Goal: Task Accomplishment & Management: Use online tool/utility

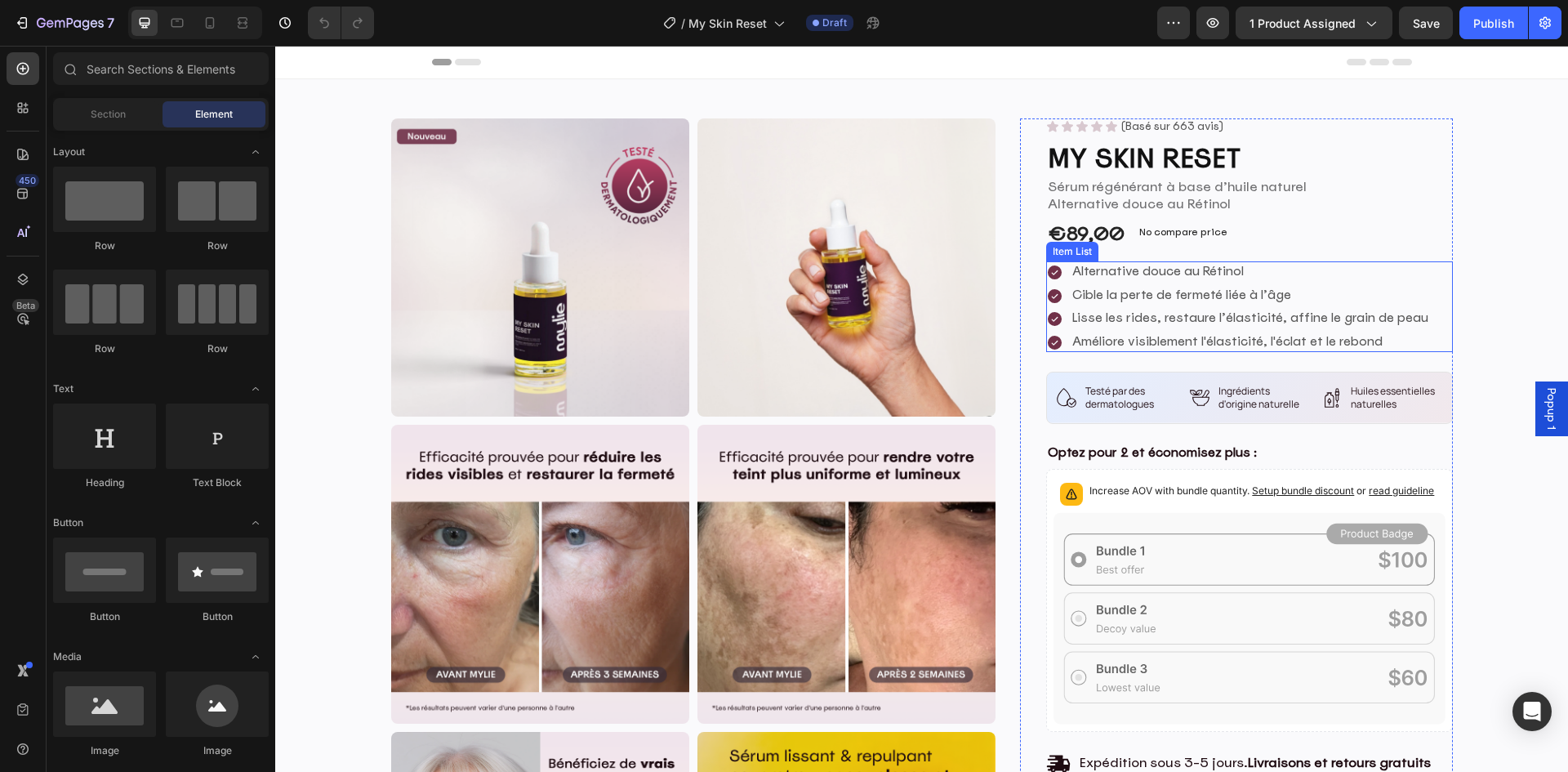
click at [1138, 275] on p "Alternative douce au Rétinol" at bounding box center [1250, 272] width 356 height 17
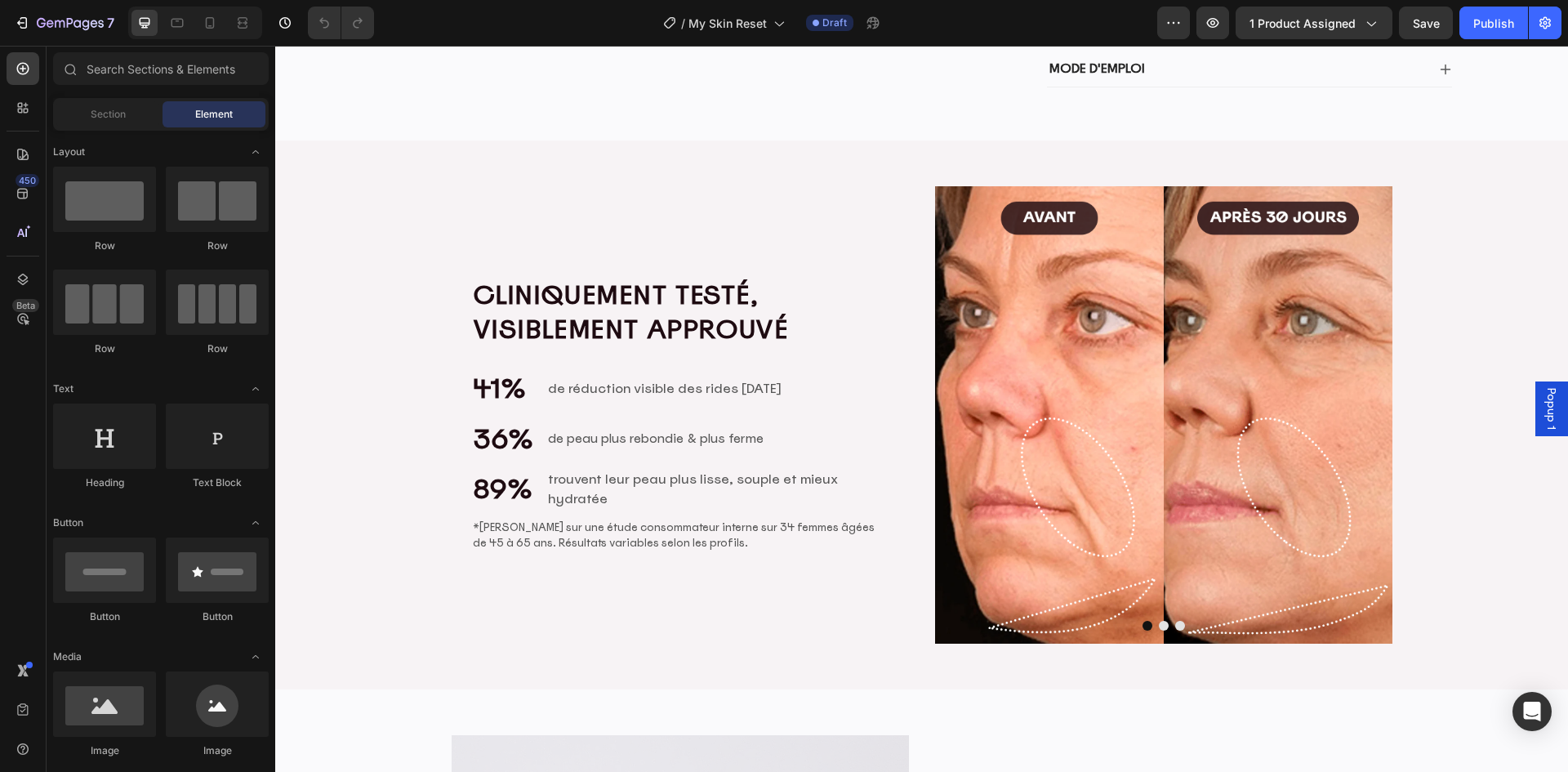
scroll to position [1215, 0]
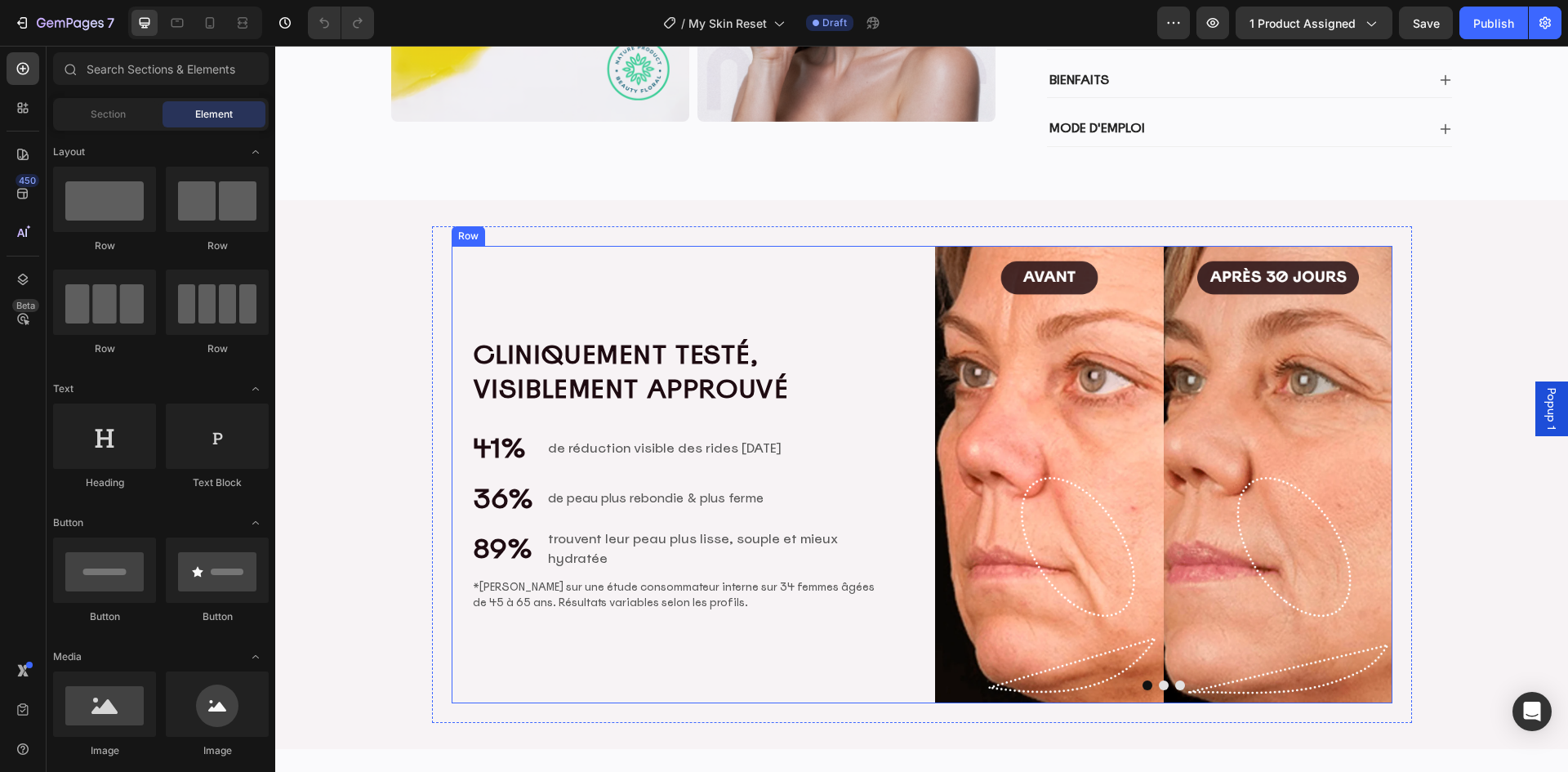
click at [925, 330] on div "Image Image Image Carousel Cliniquement testé, visiblement approuvé Heading 41%…" at bounding box center [921, 474] width 940 height 457
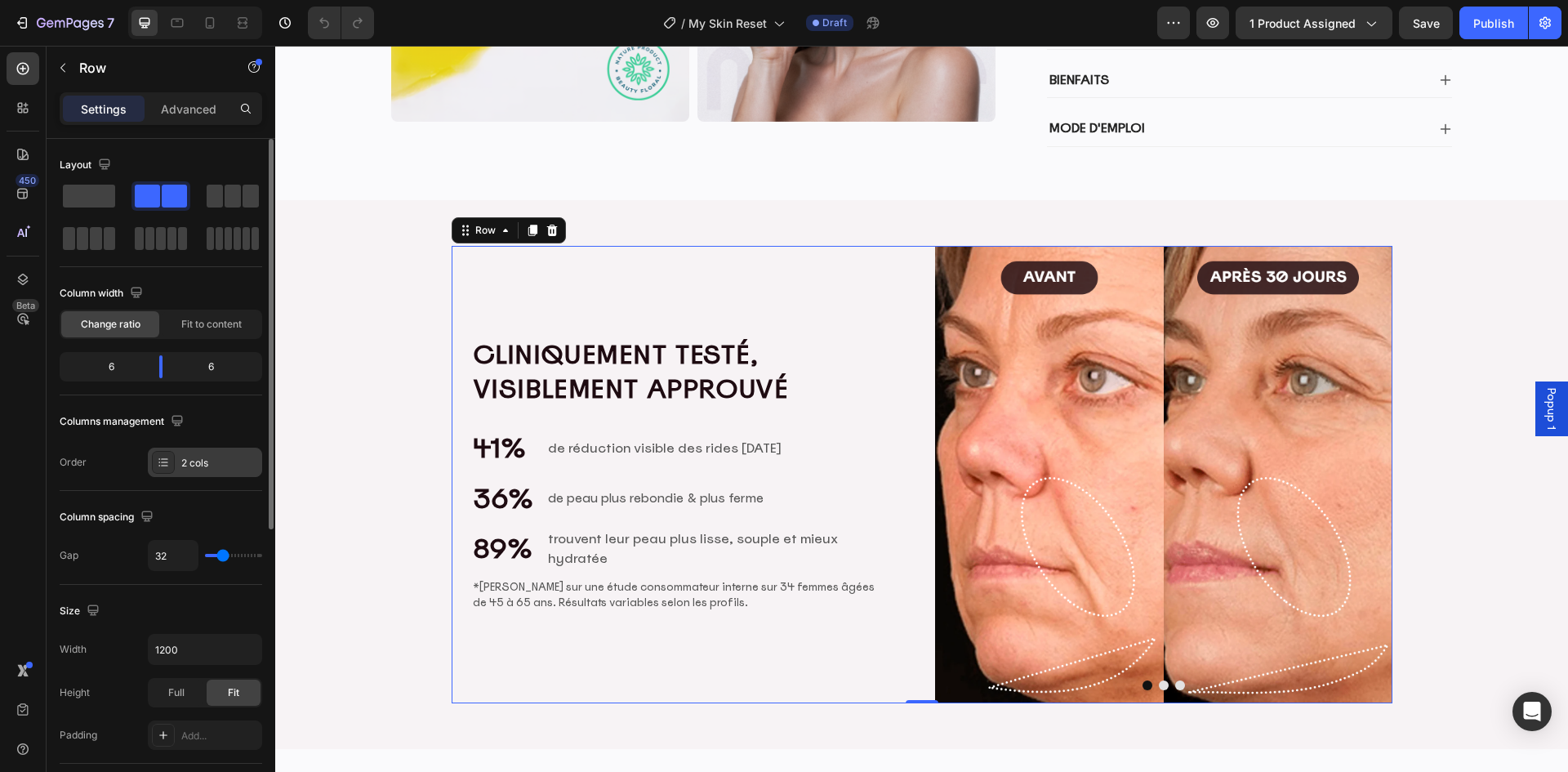
click at [207, 467] on div "2 cols" at bounding box center [219, 463] width 76 height 15
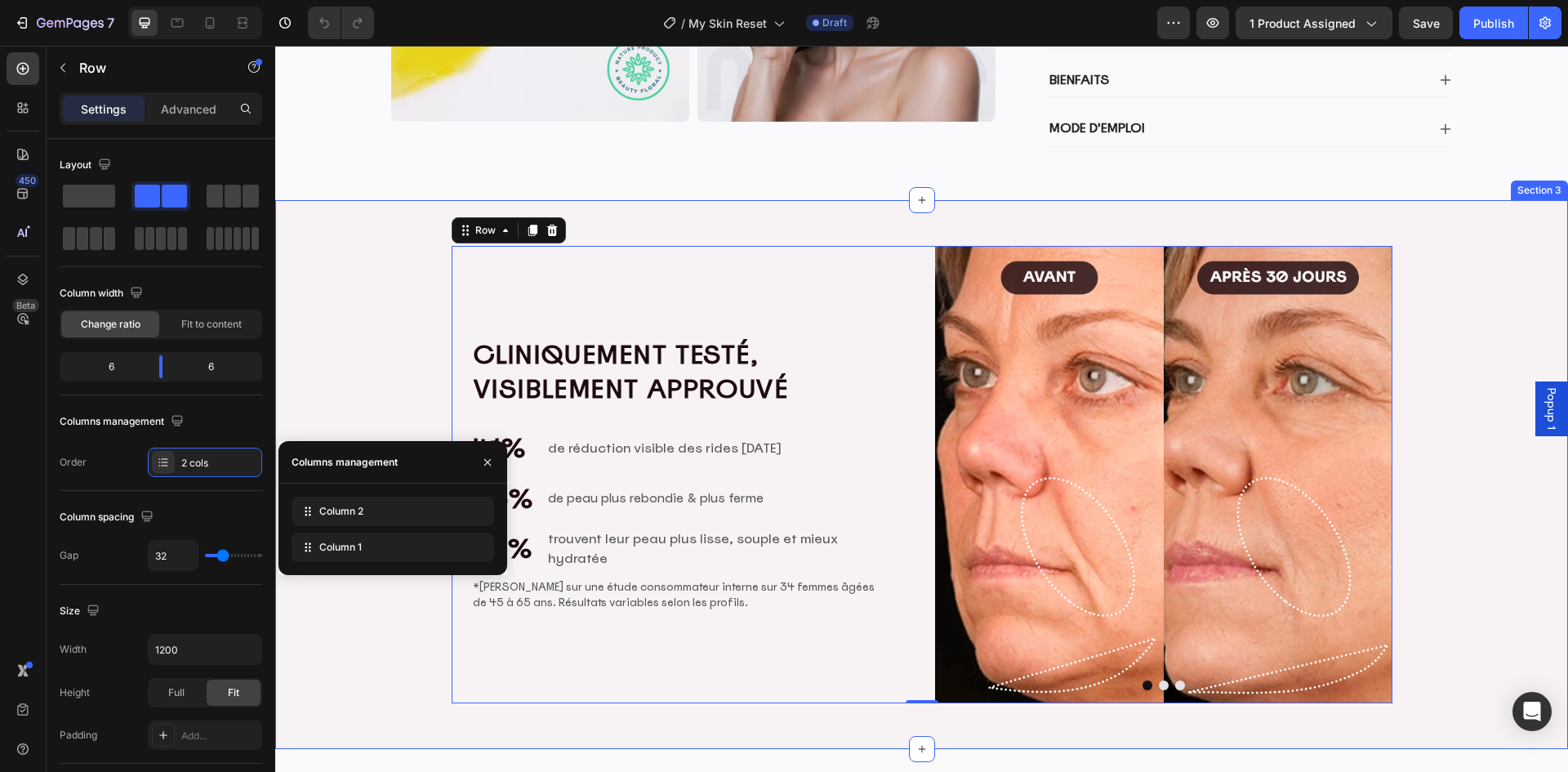
click at [1481, 272] on div "Image Image Image Carousel Cliniquement testé, visiblement approuvé Heading 41%…" at bounding box center [921, 474] width 1292 height 496
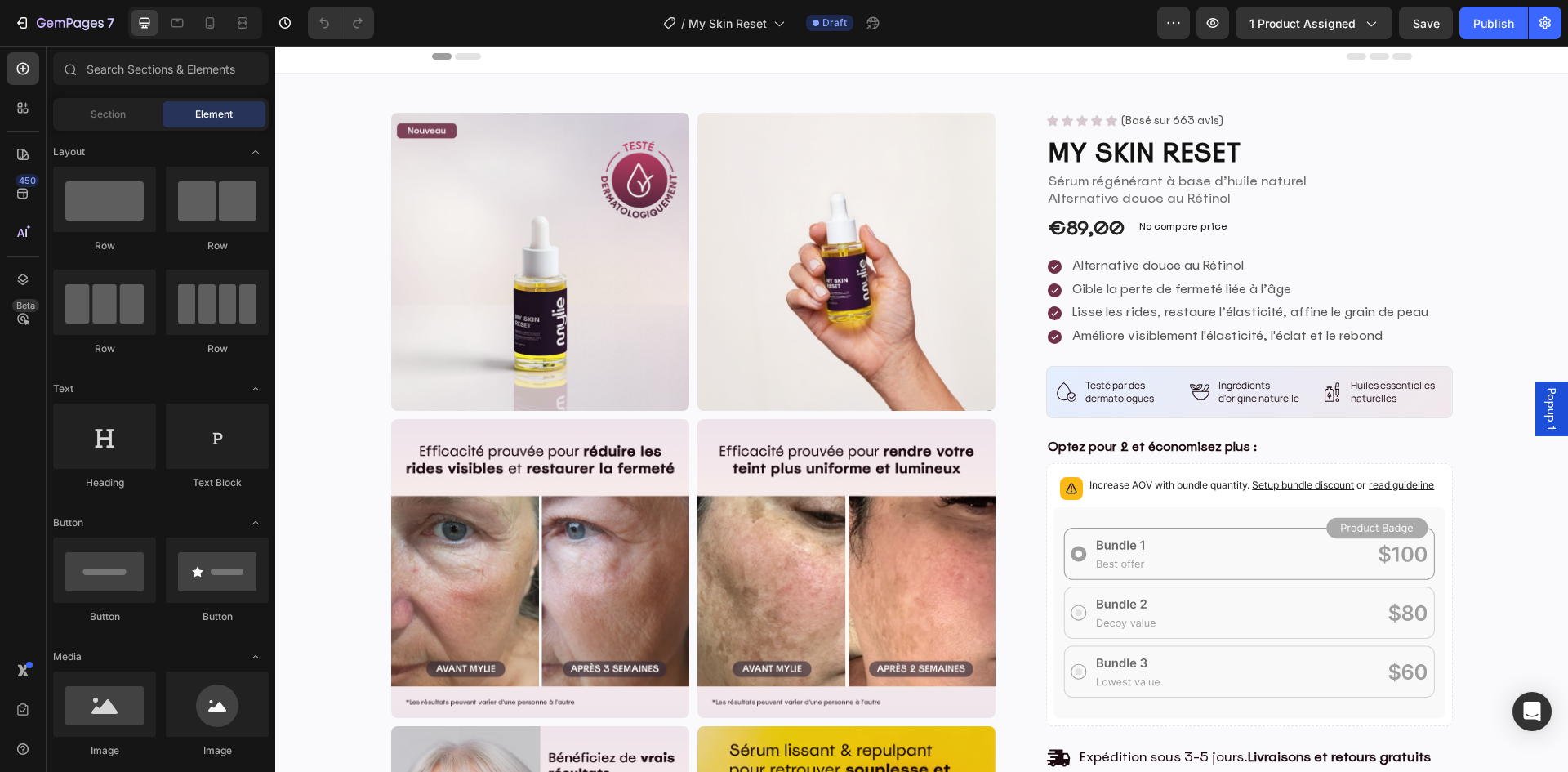
scroll to position [0, 0]
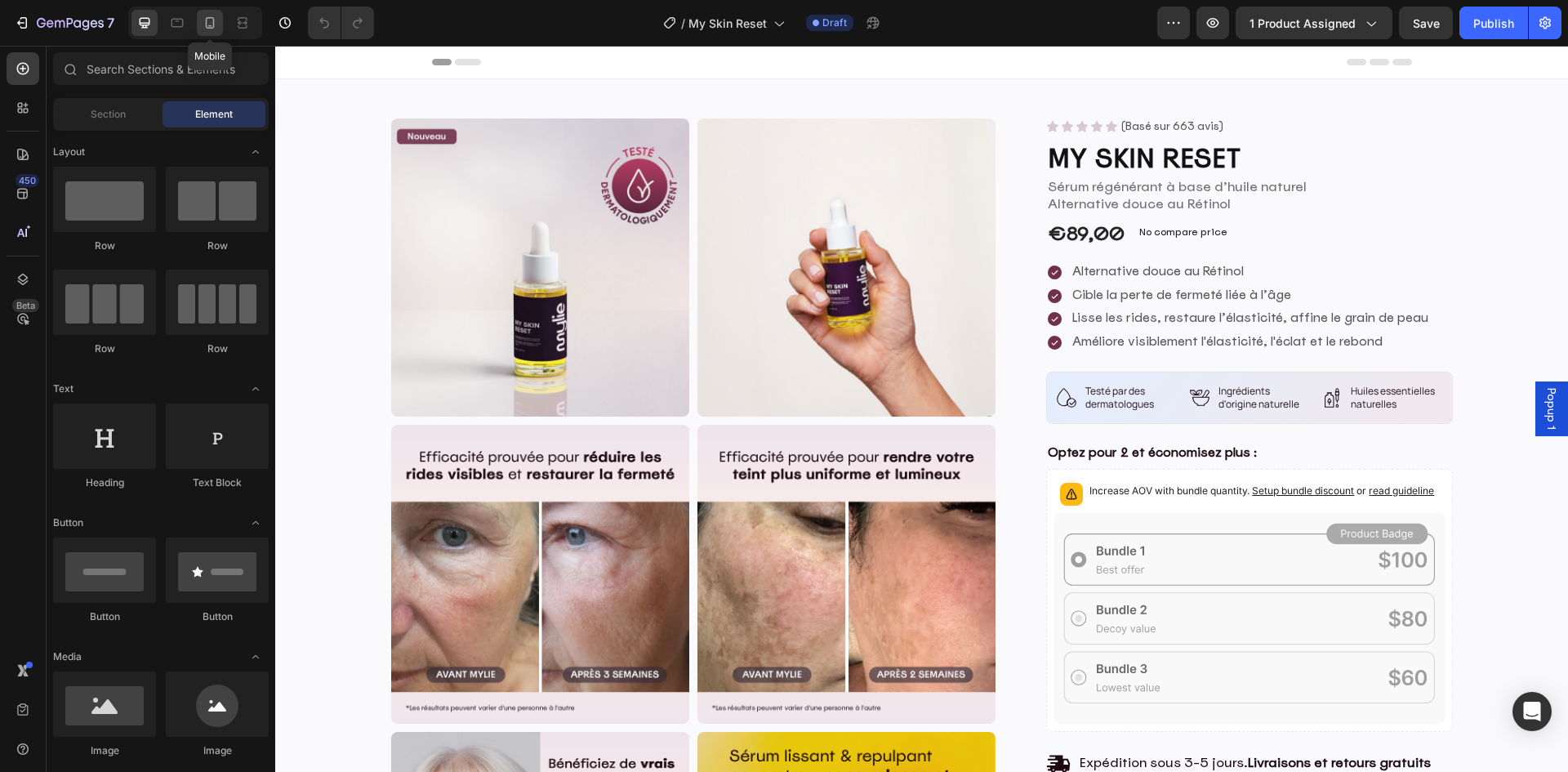
click at [217, 21] on icon at bounding box center [210, 23] width 17 height 17
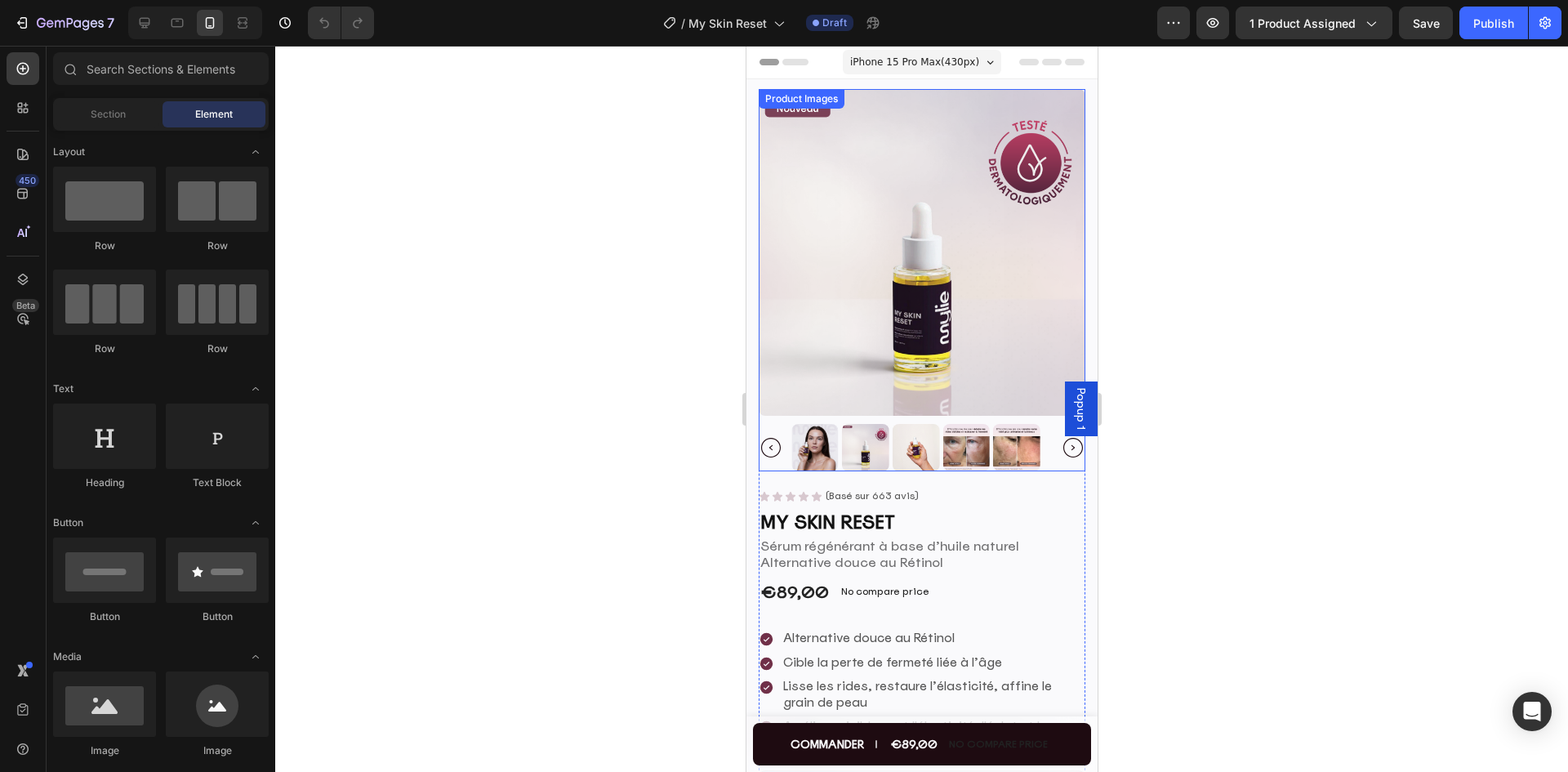
click at [849, 437] on img at bounding box center [864, 447] width 47 height 47
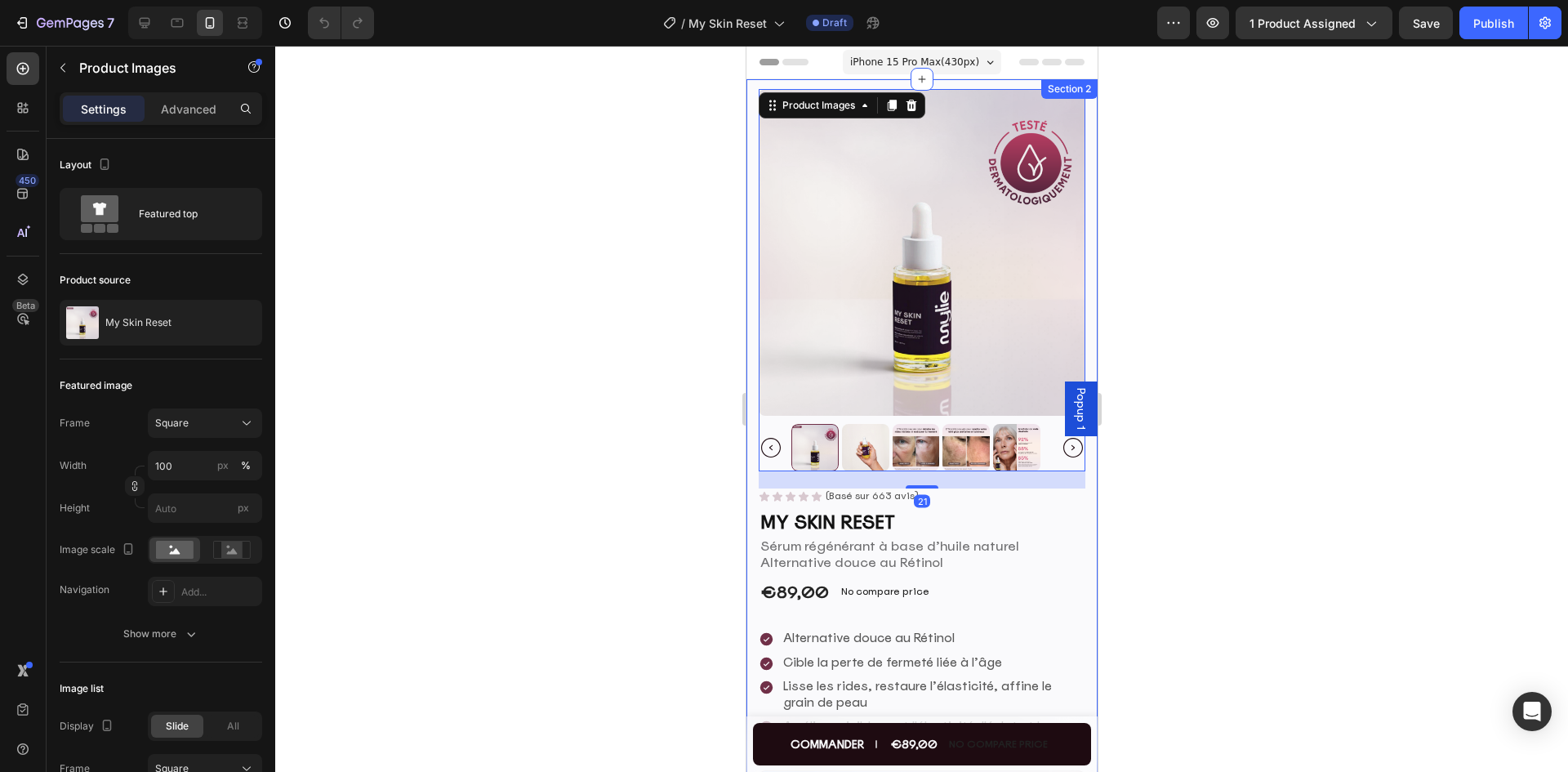
click at [1280, 314] on div at bounding box center [921, 408] width 1292 height 726
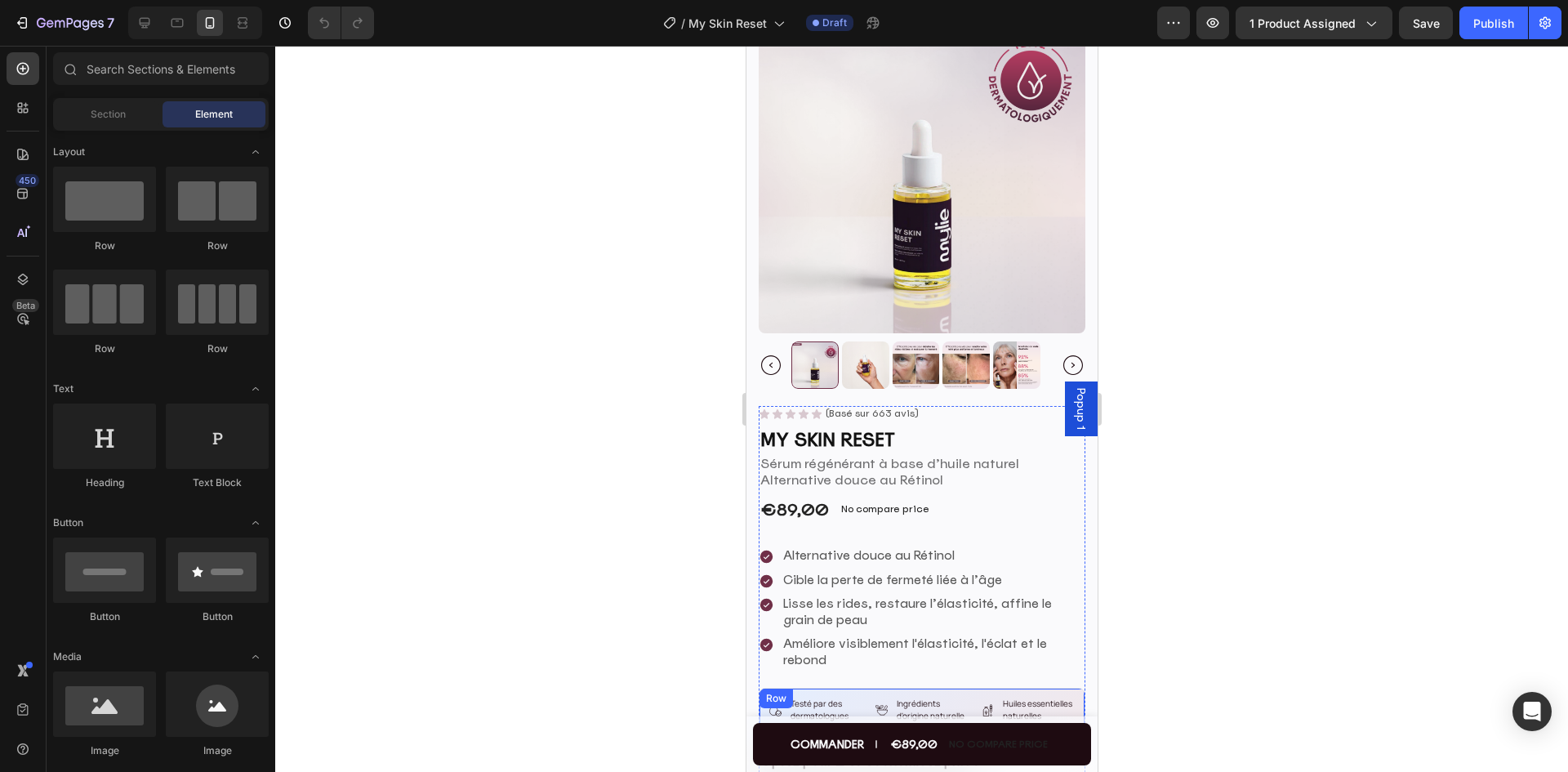
scroll to position [81, 0]
click at [872, 473] on p "Alternative douce au Rétinol" at bounding box center [921, 481] width 324 height 17
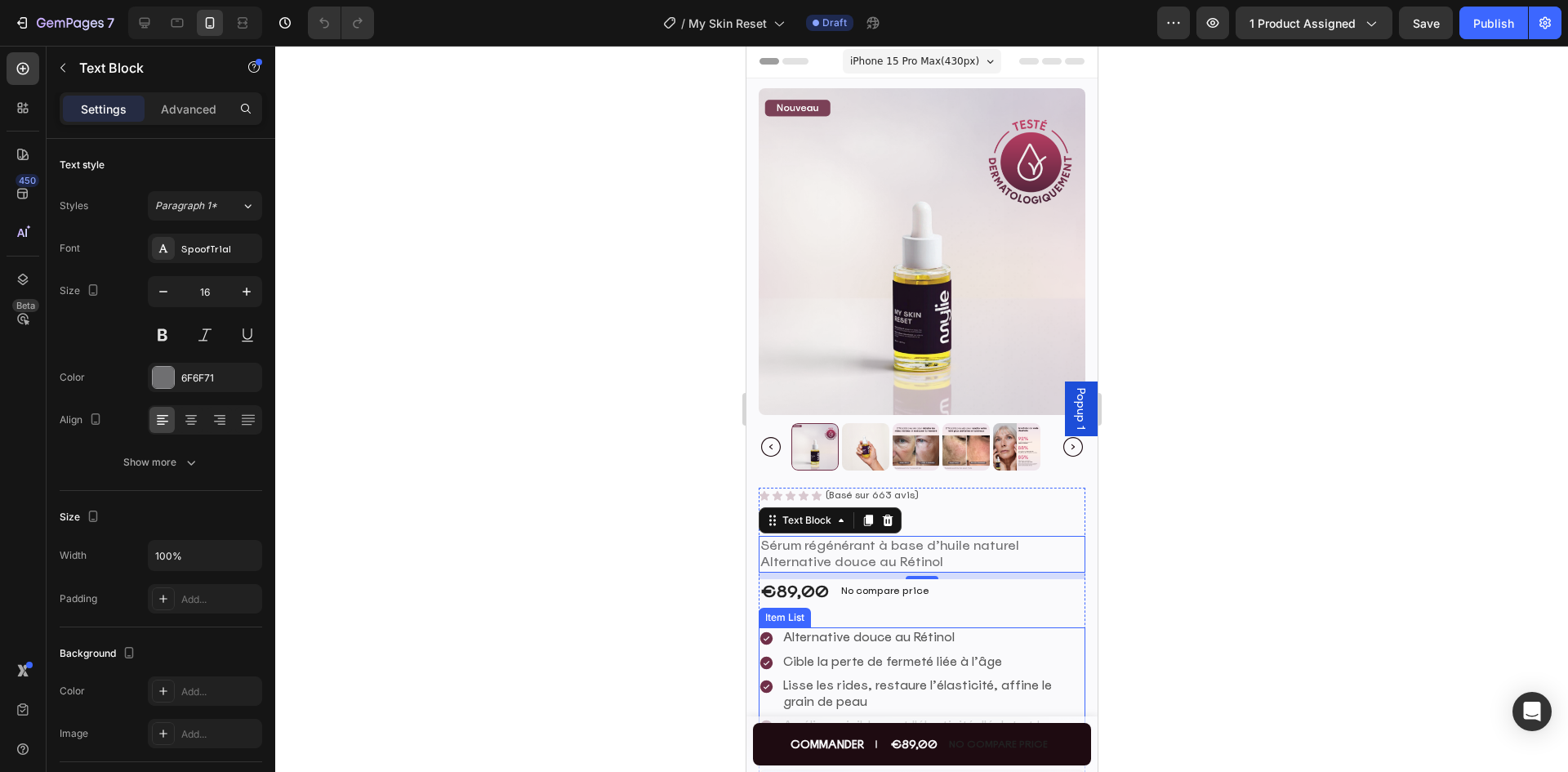
scroll to position [0, 0]
click at [140, 22] on icon at bounding box center [144, 23] width 11 height 11
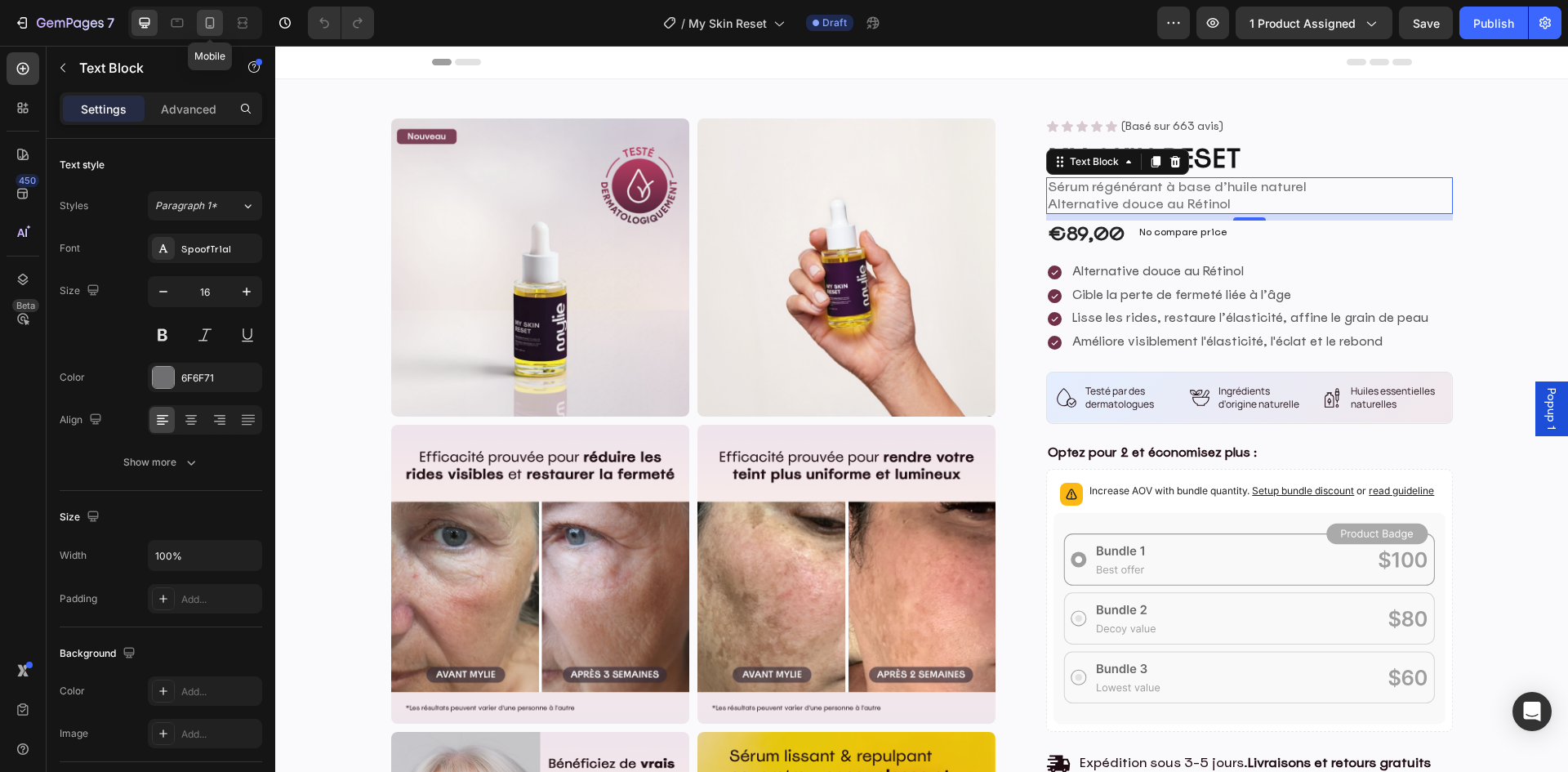
click at [214, 24] on icon at bounding box center [210, 23] width 9 height 12
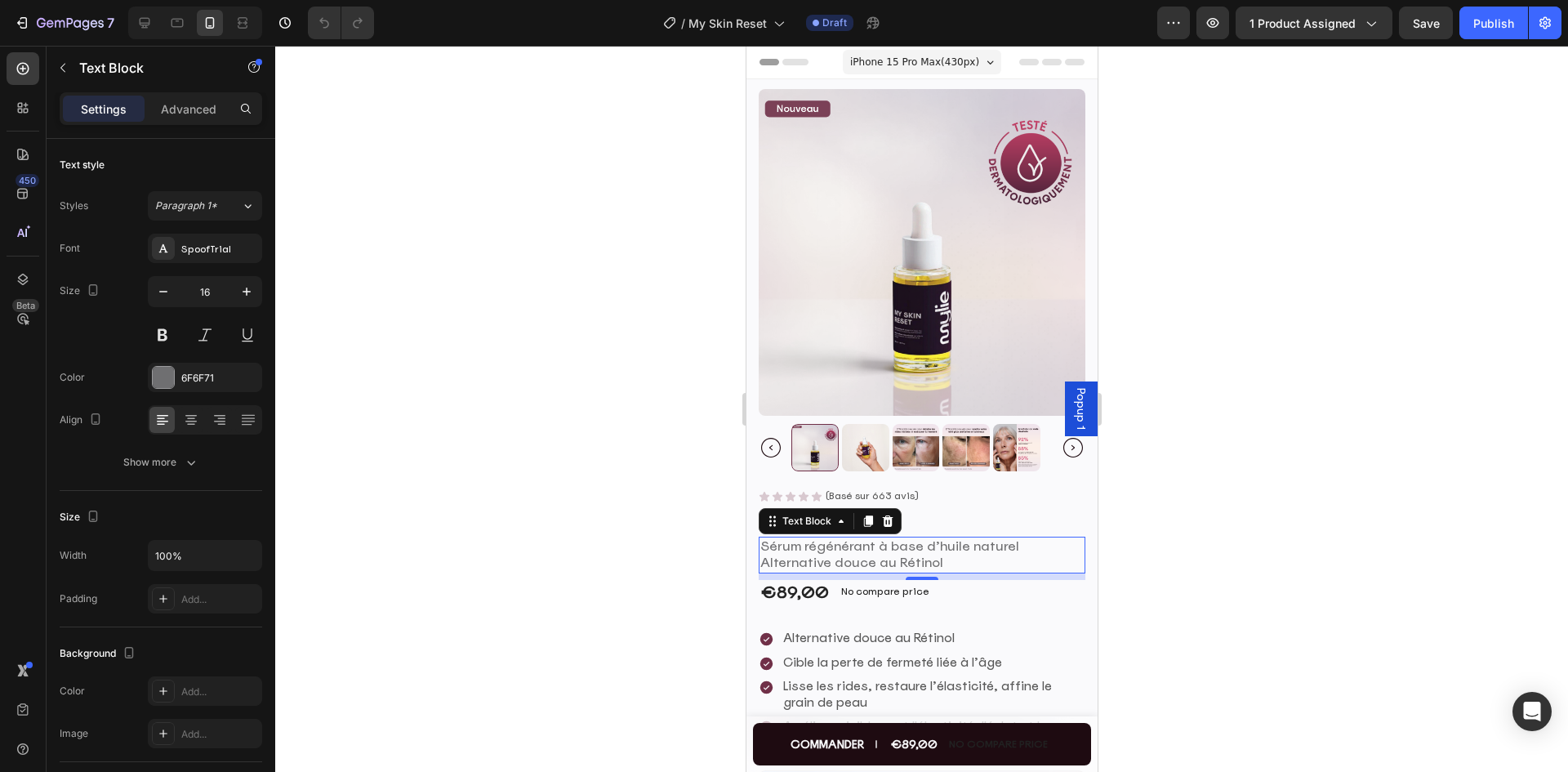
click at [1340, 239] on div at bounding box center [921, 408] width 1292 height 726
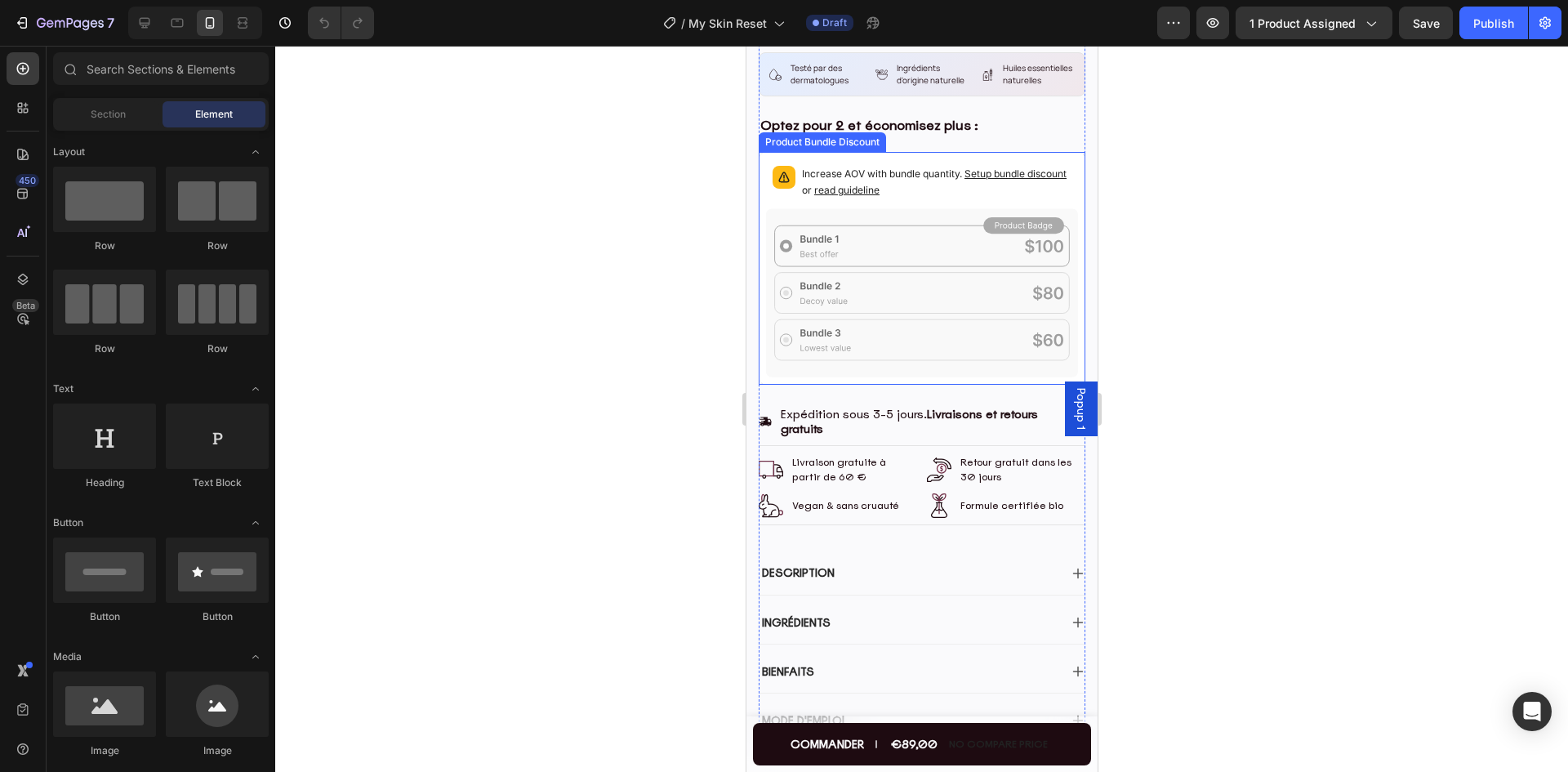
scroll to position [735, 0]
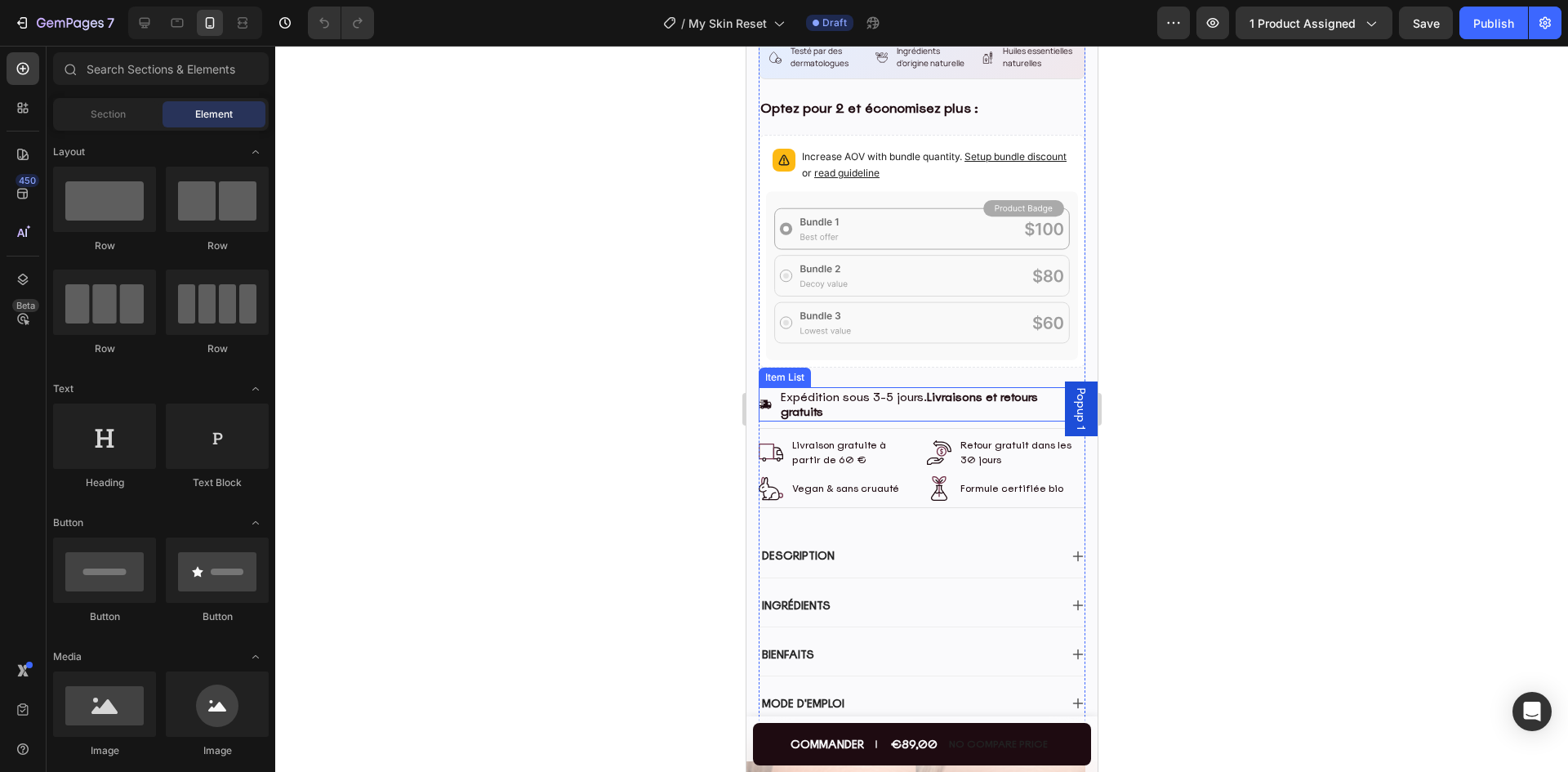
click at [902, 398] on p "Expédition sous 3-5 jours. Livraisons et retours gratuits" at bounding box center [931, 403] width 302 height 29
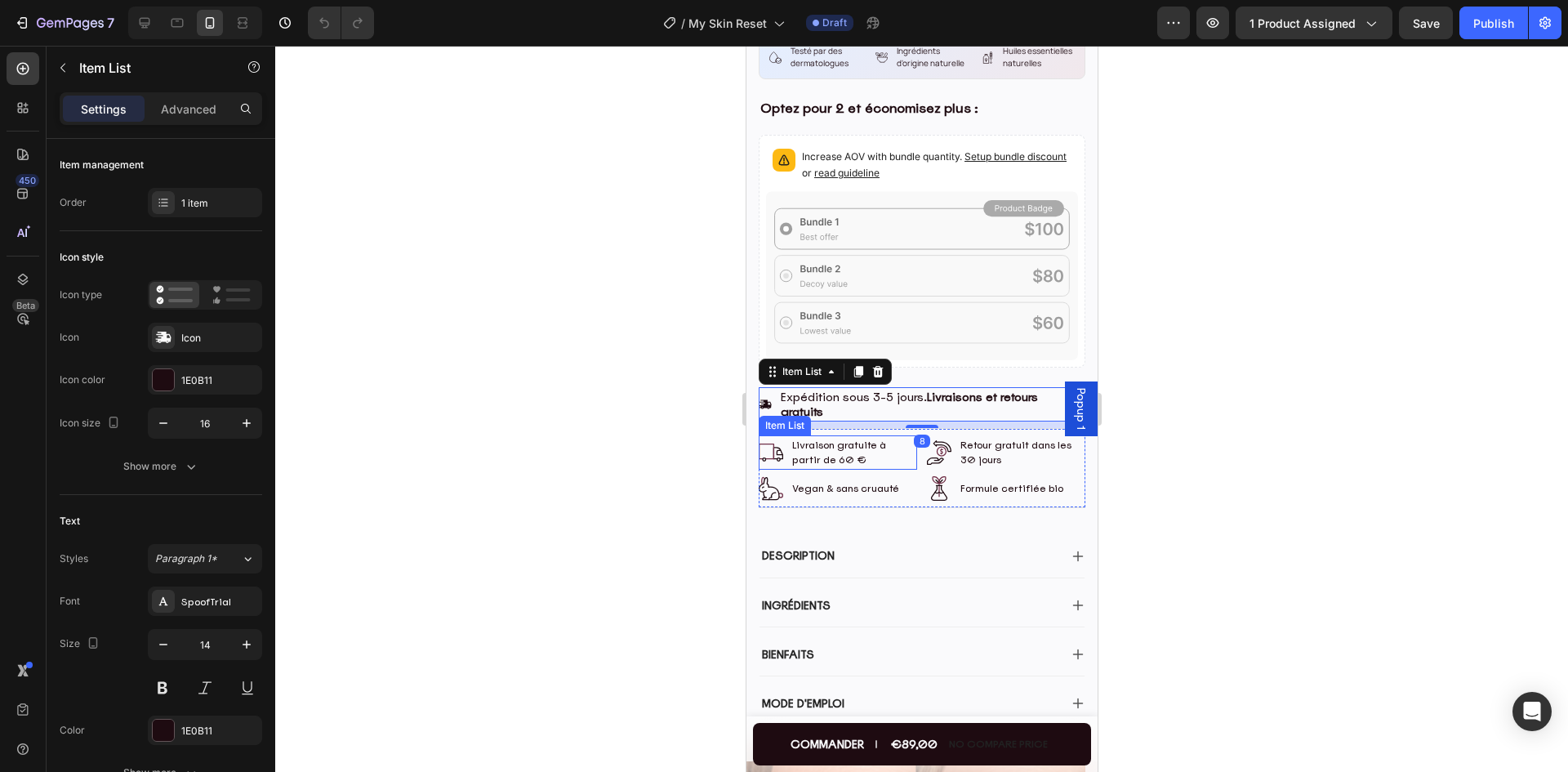
drag, startPoint x: 858, startPoint y: 442, endPoint x: 871, endPoint y: 462, distance: 23.9
click at [858, 442] on p "Livraison gratuite à partir de 60 €" at bounding box center [852, 452] width 123 height 29
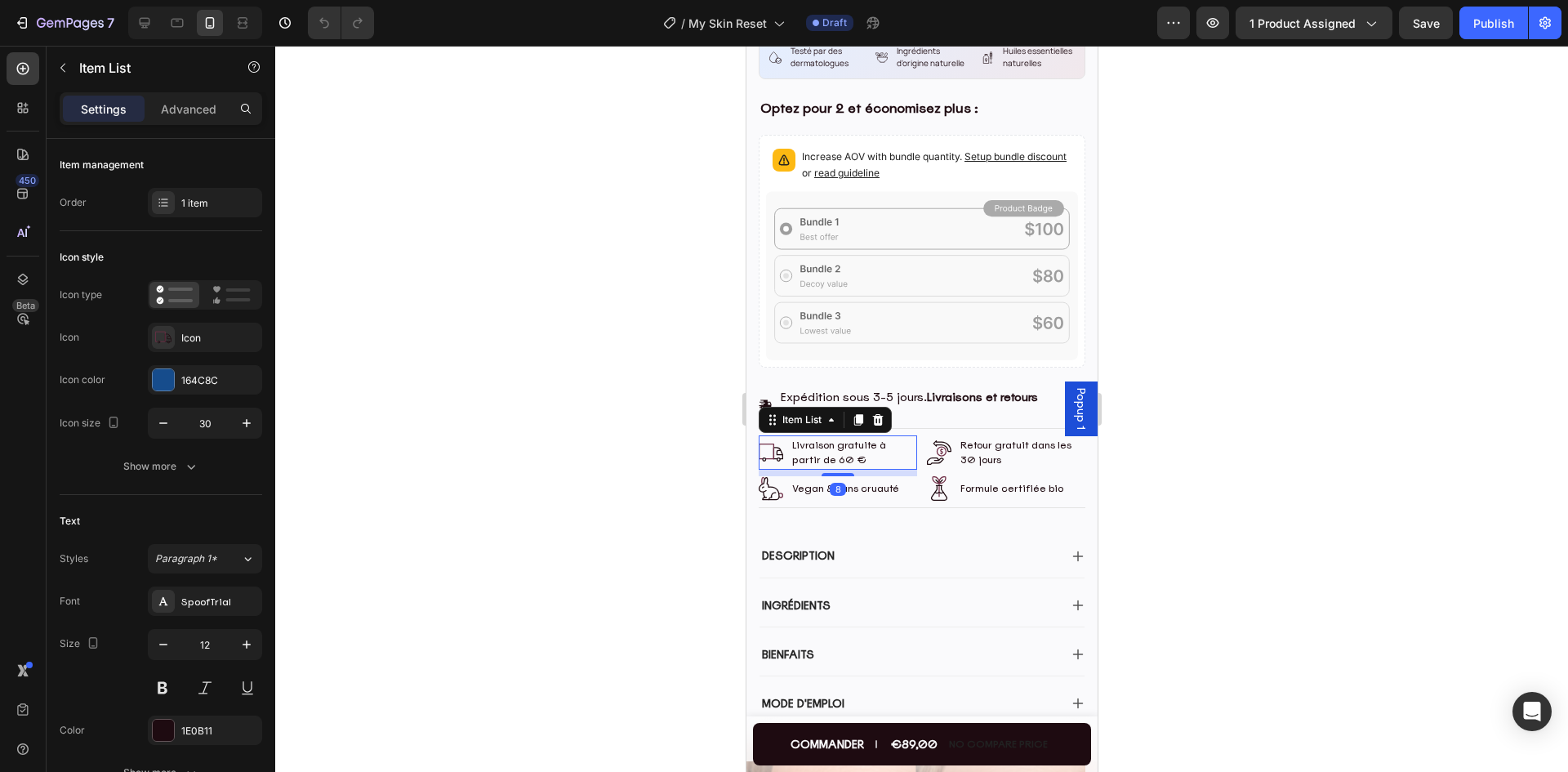
click at [867, 490] on div "Vegan & sans cruauté" at bounding box center [844, 488] width 112 height 20
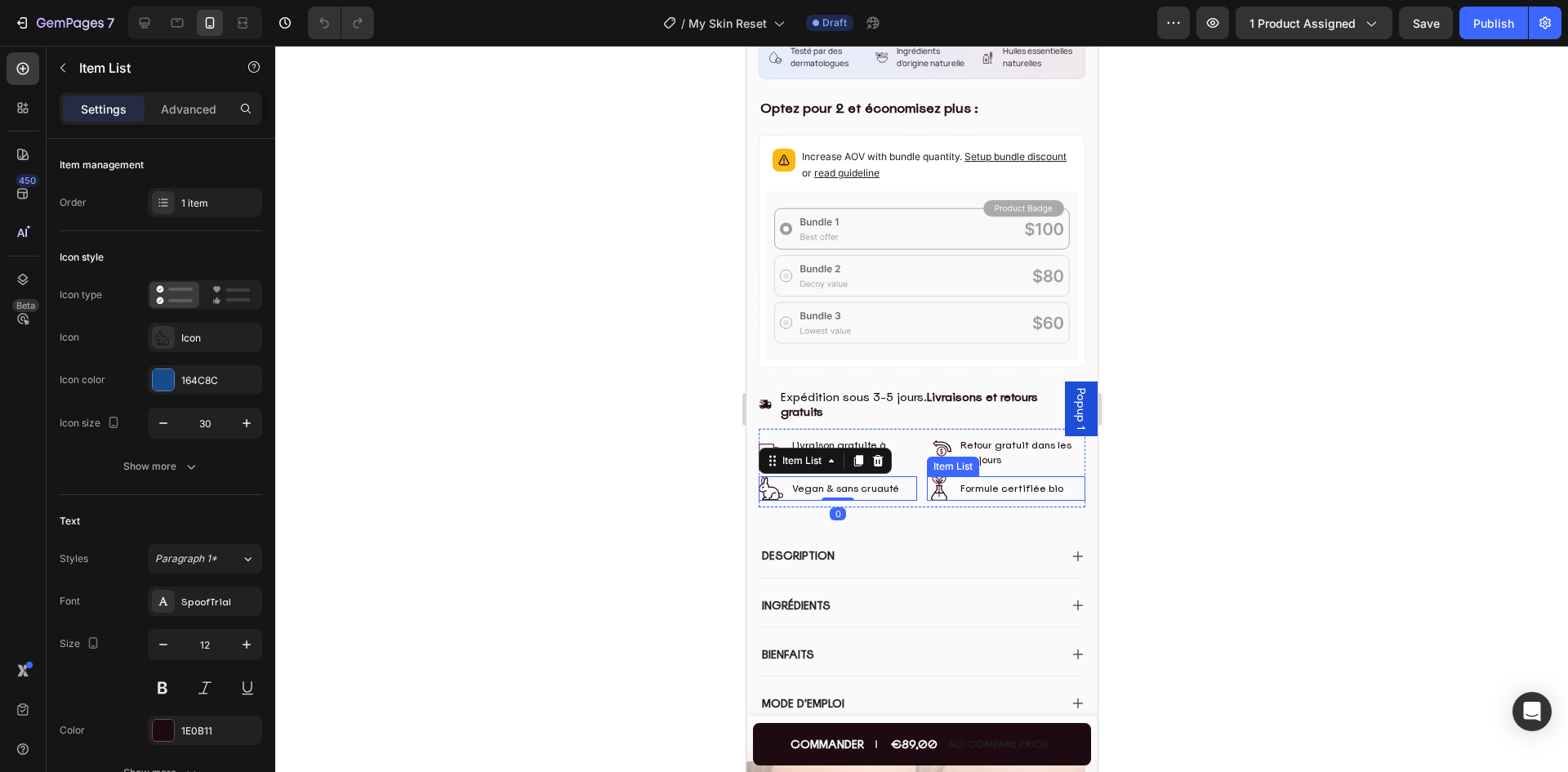
click at [1000, 482] on p "Formule certifiée bio" at bounding box center [1011, 488] width 103 height 15
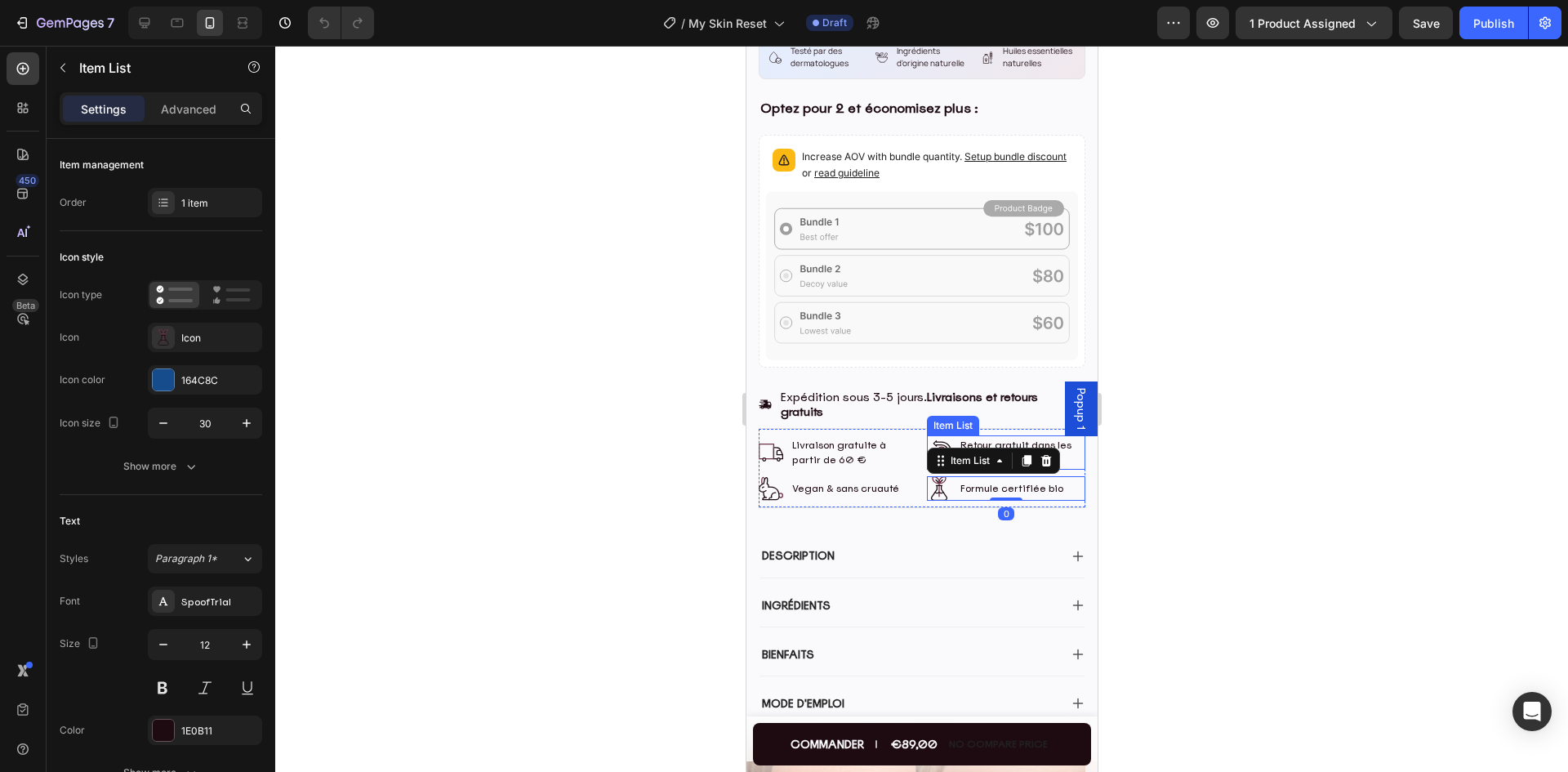
click at [1013, 437] on p "Retour gratuit dans les 30 jours" at bounding box center [1021, 452] width 123 height 29
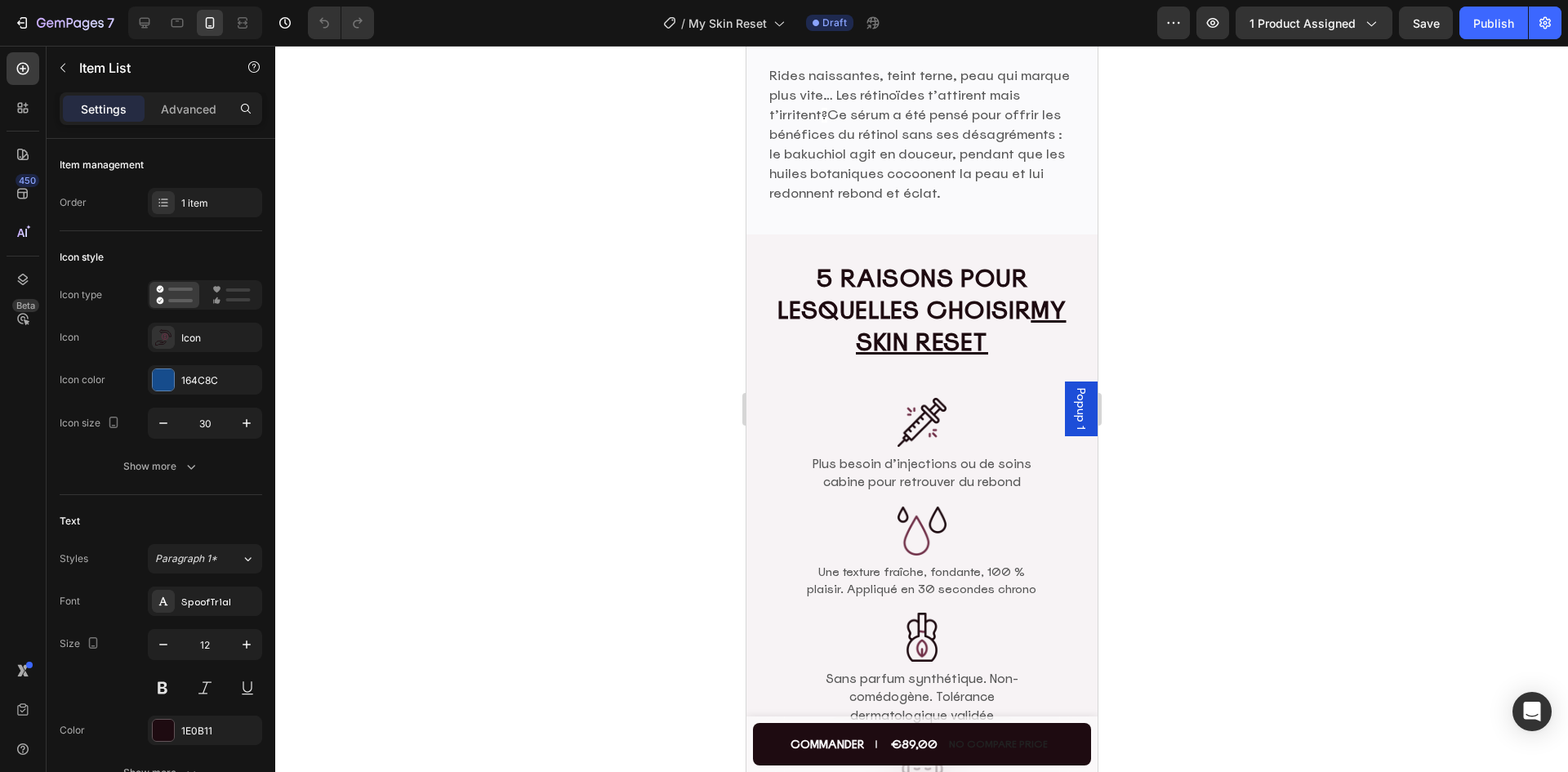
scroll to position [2191, 0]
click at [887, 203] on p "Rides naissantes, teint terne, peau qui marque plus vite… Les rétinoïdes t’atti…" at bounding box center [921, 134] width 306 height 137
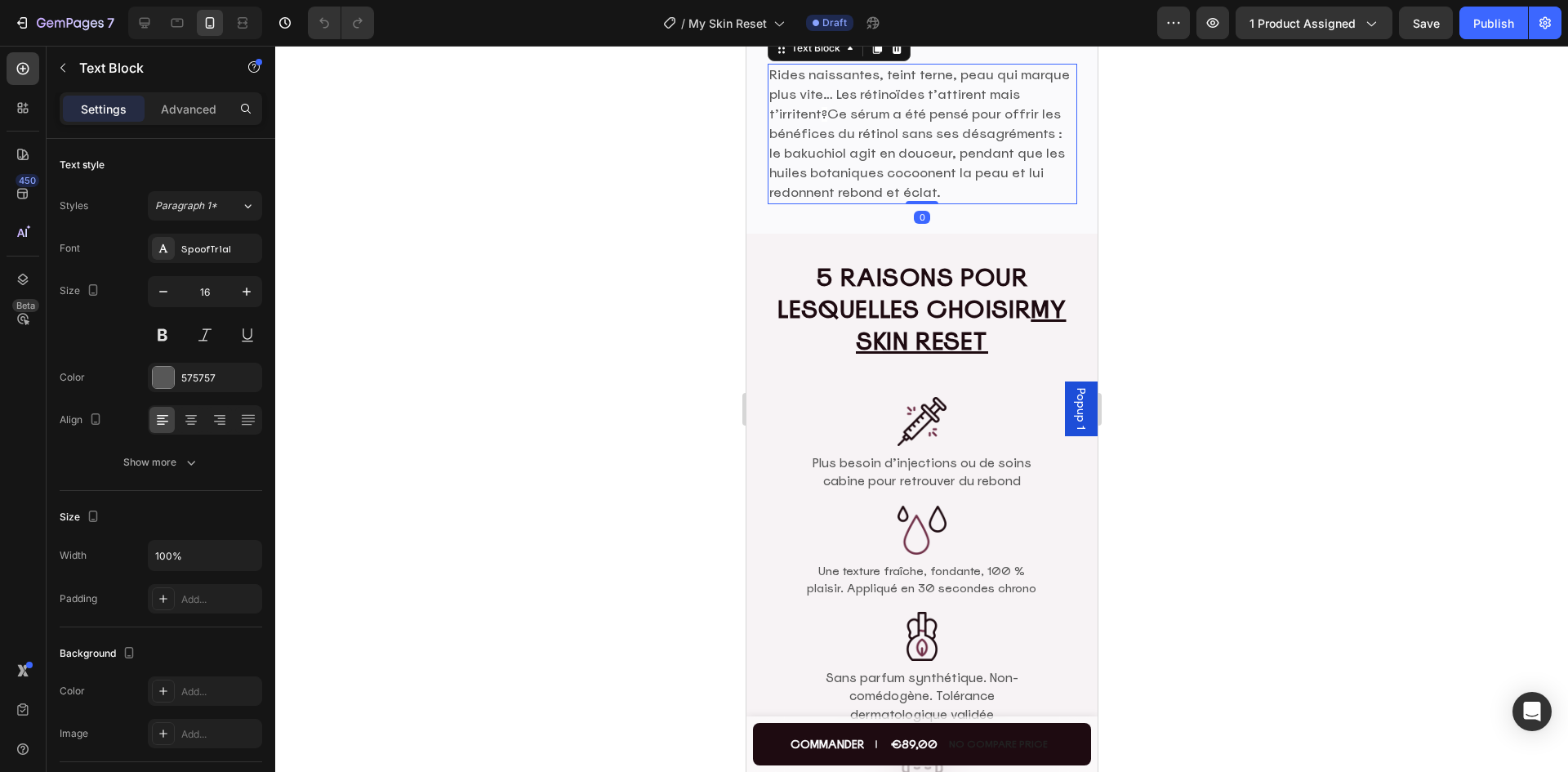
click at [1263, 343] on div at bounding box center [921, 408] width 1292 height 726
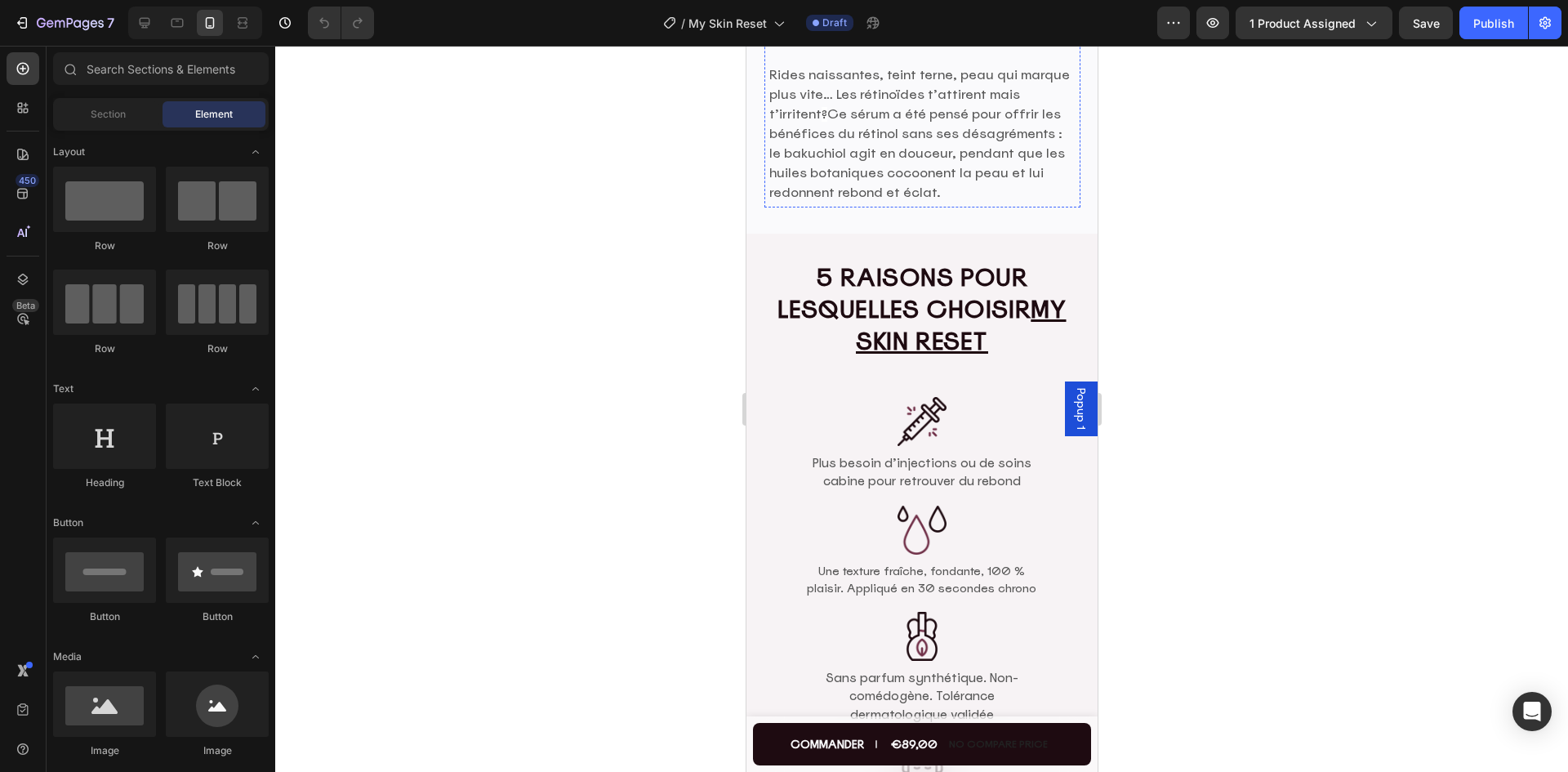
click at [936, 44] on h2 "Donnez une seconde vie à votre peau" at bounding box center [921, 10] width 310 height 67
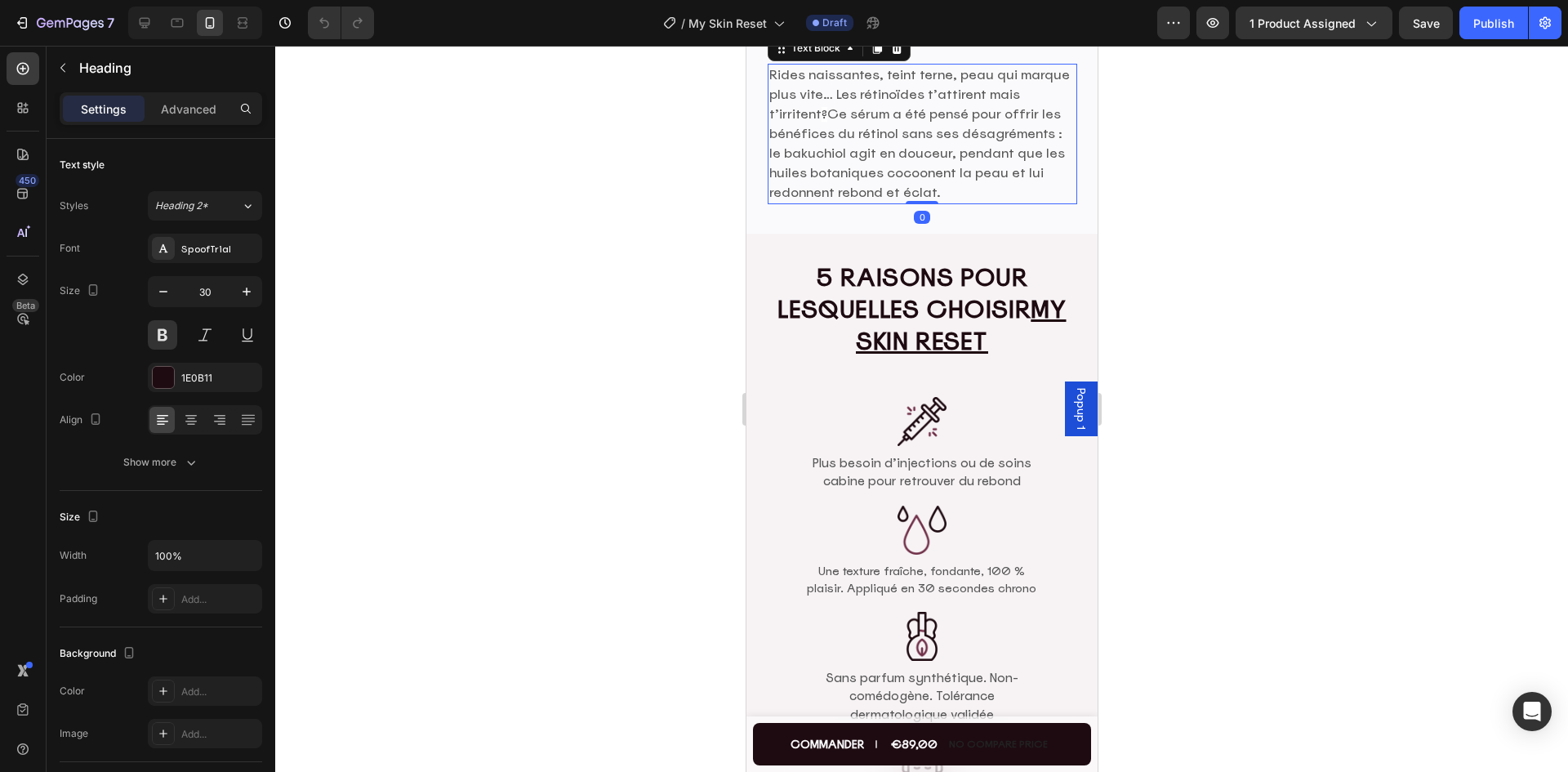
click at [917, 203] on p "Rides naissantes, teint terne, peau qui marque plus vite… Les rétinoïdes t’atti…" at bounding box center [921, 134] width 306 height 137
click at [1356, 408] on div at bounding box center [921, 408] width 1292 height 726
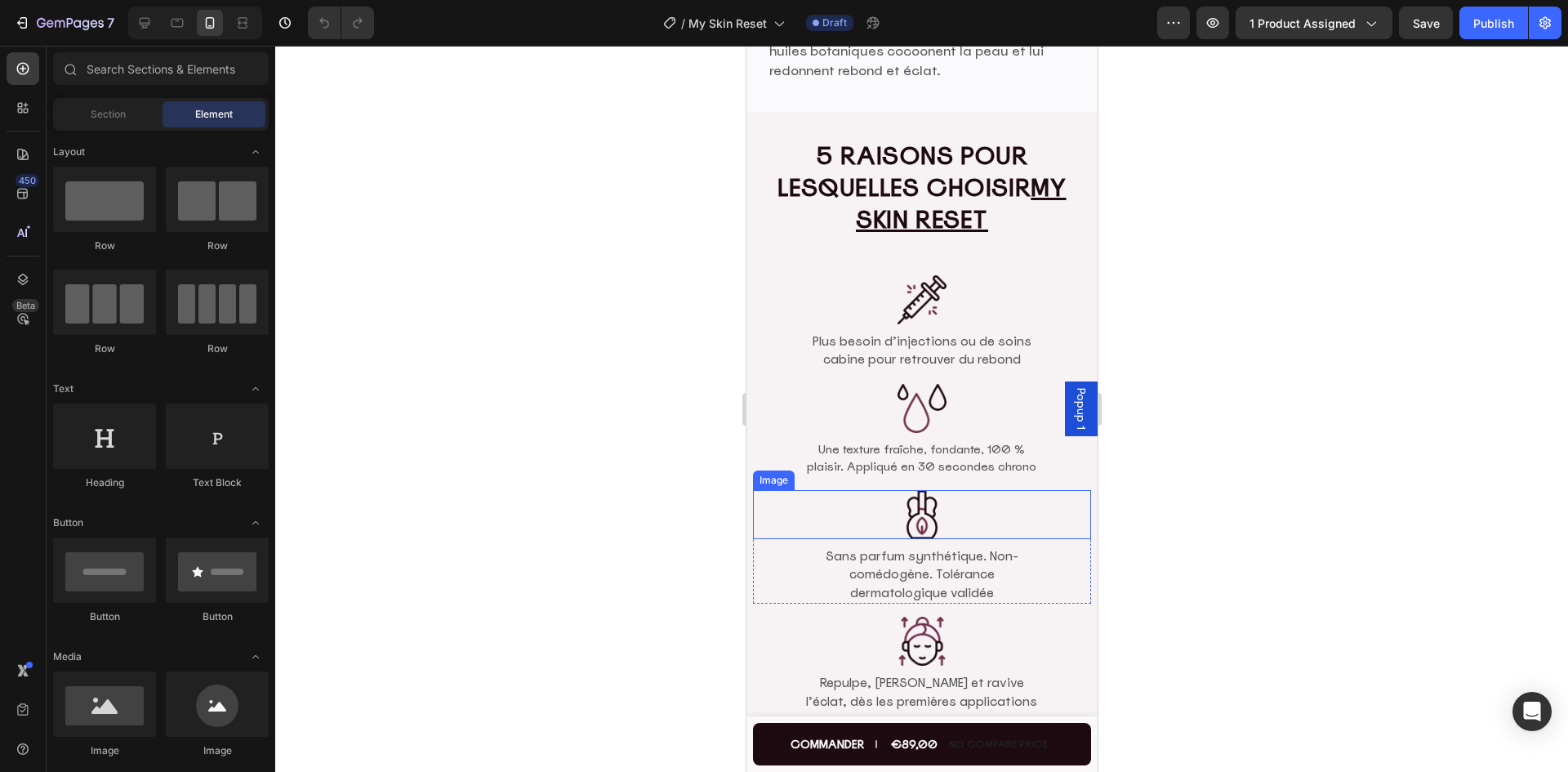
scroll to position [2600, 0]
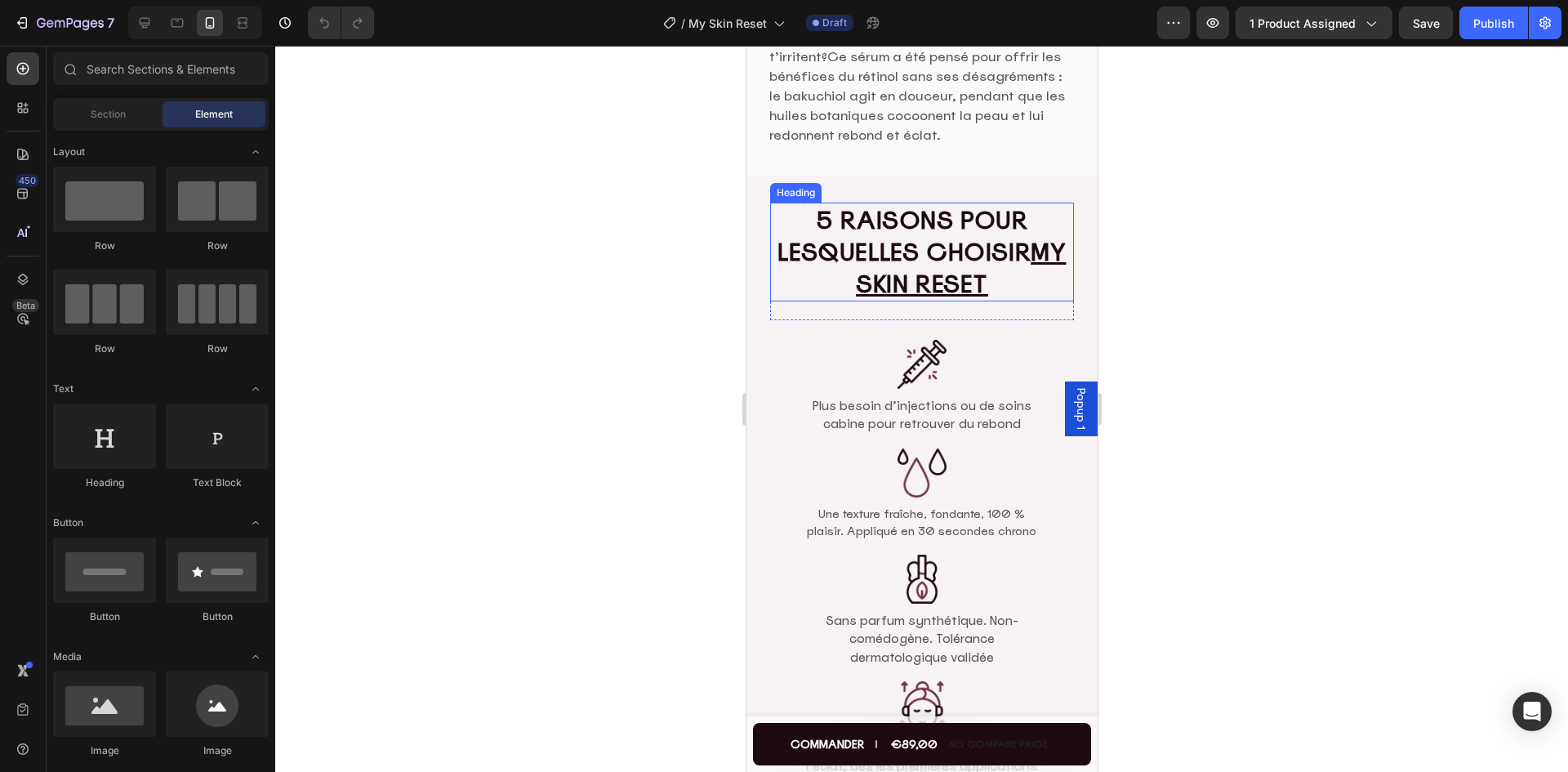
click at [931, 261] on u "MY SKIN RESET" at bounding box center [960, 267] width 211 height 65
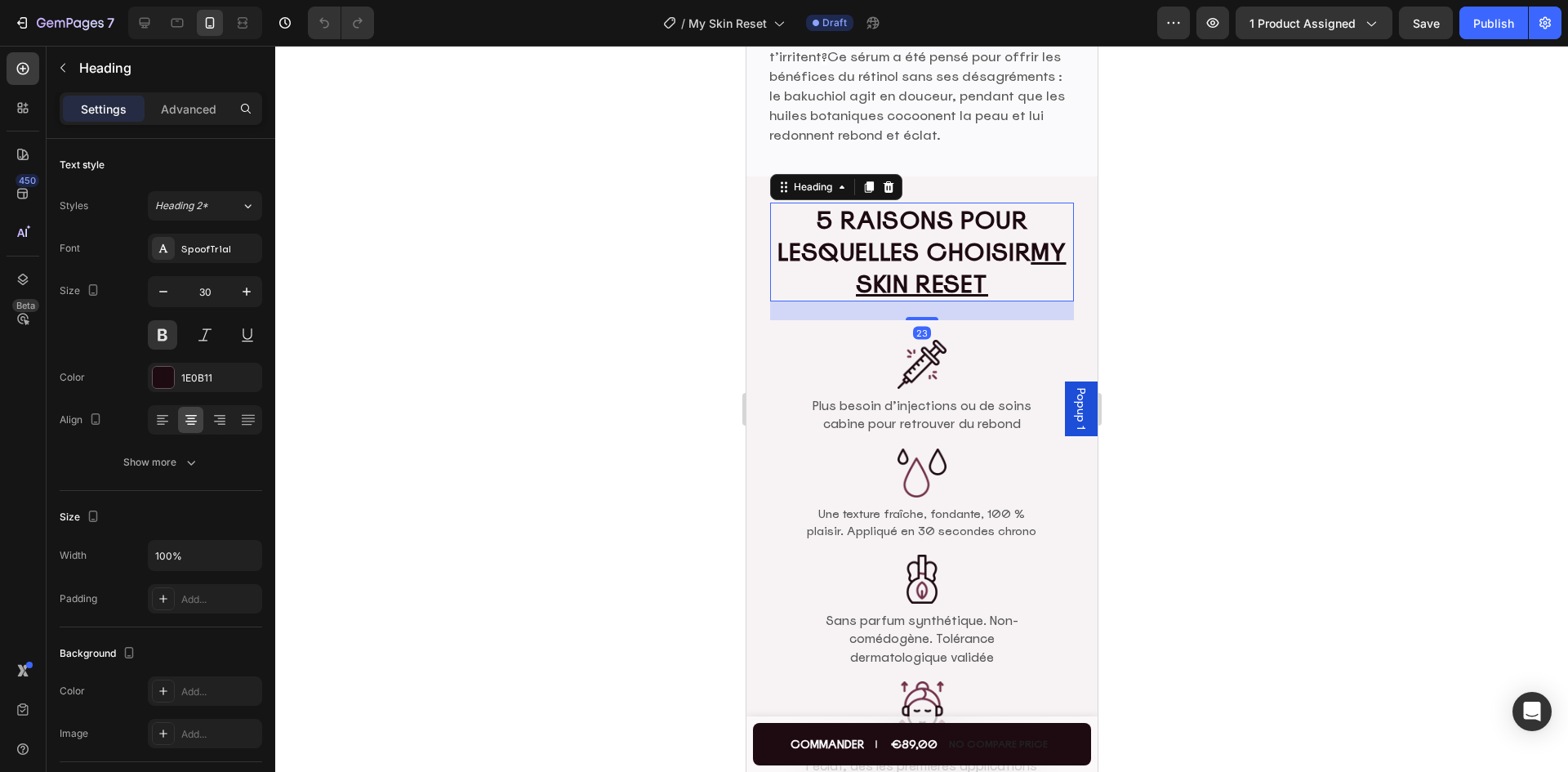
click at [999, 271] on u "MY SKIN RESET" at bounding box center [960, 267] width 211 height 65
click at [1154, 389] on div at bounding box center [921, 408] width 1292 height 726
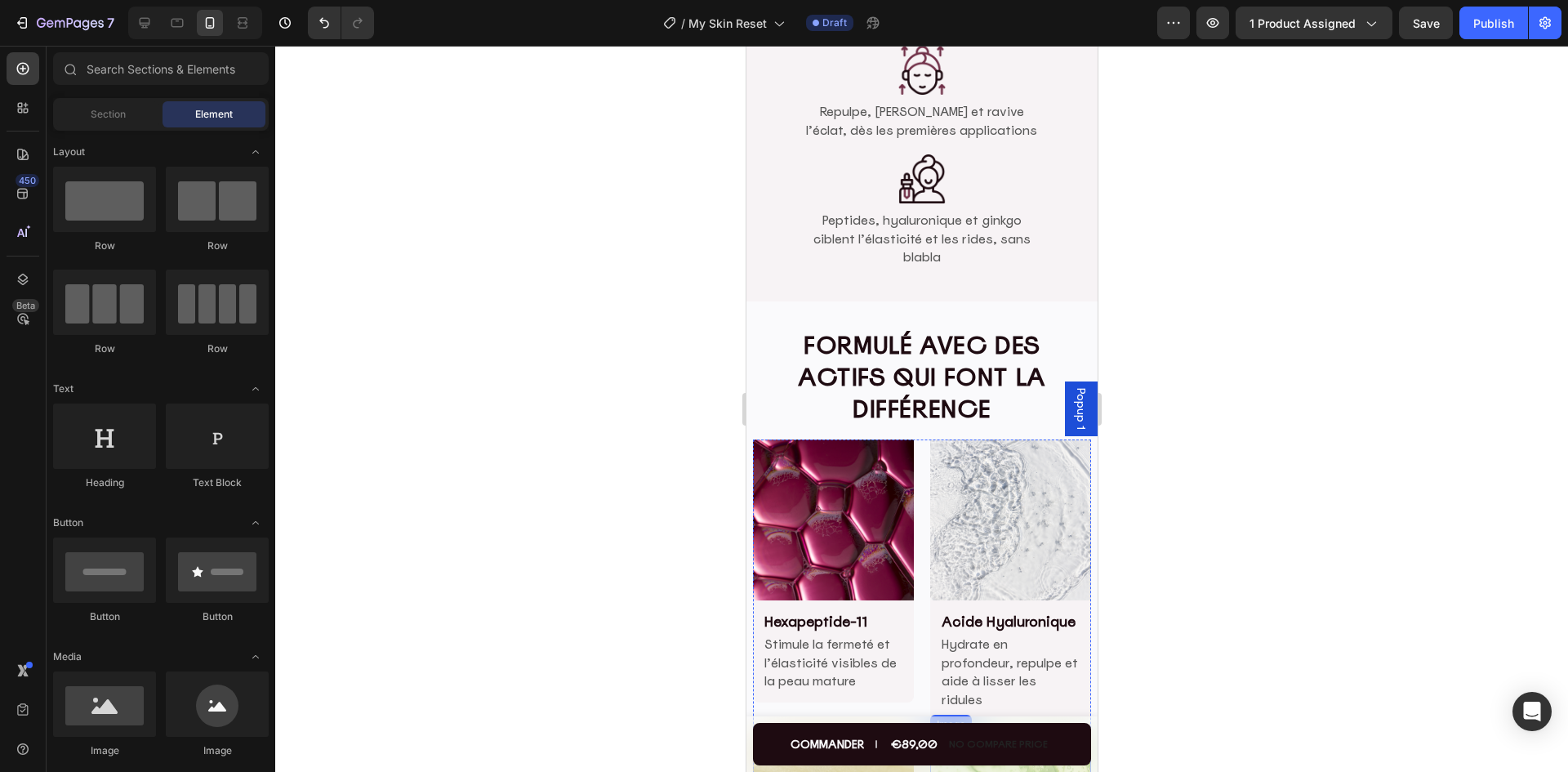
scroll to position [3172, 0]
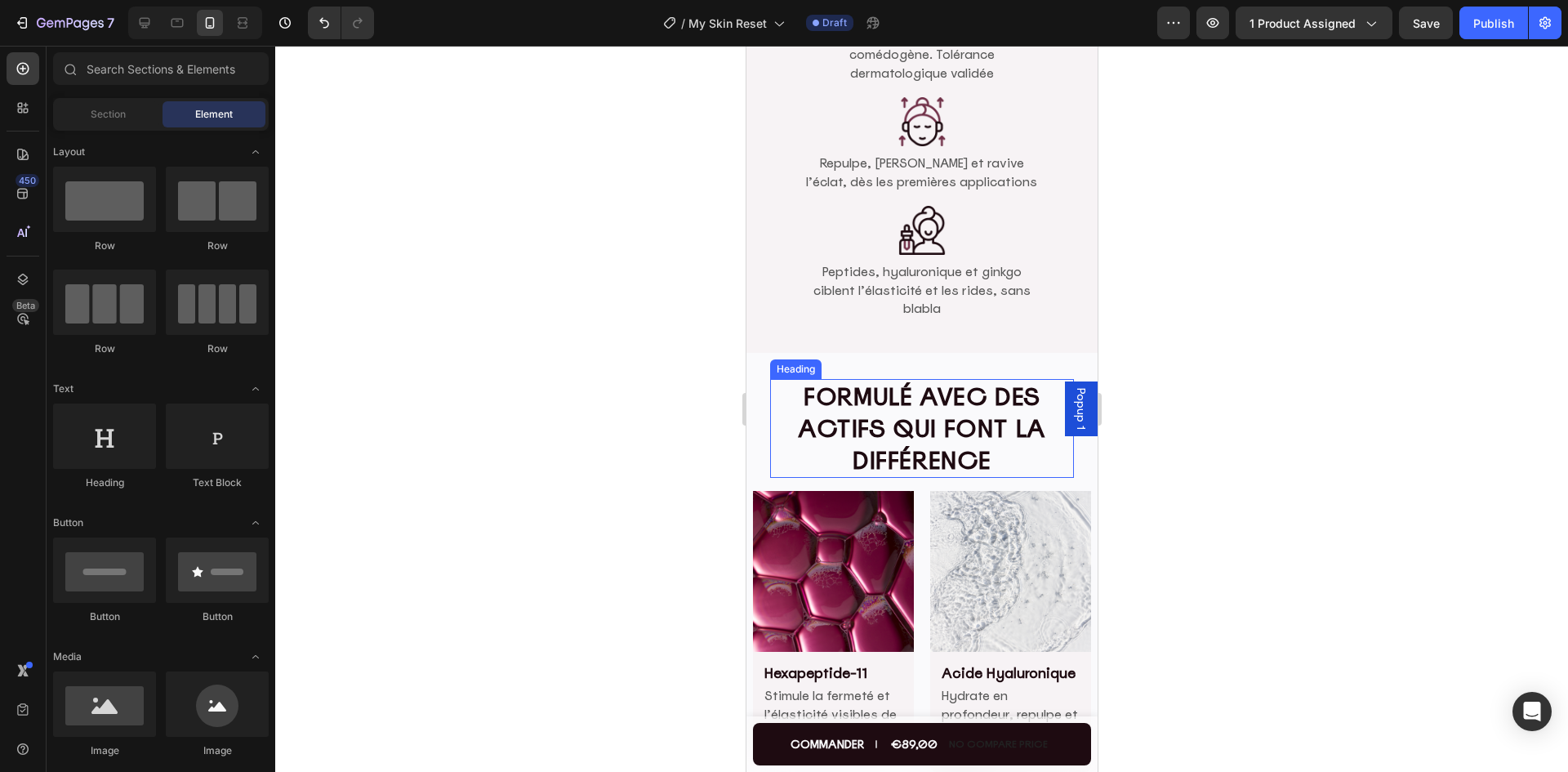
click at [863, 467] on h2 "Formulé avec des actifs qui font la différence" at bounding box center [921, 428] width 305 height 99
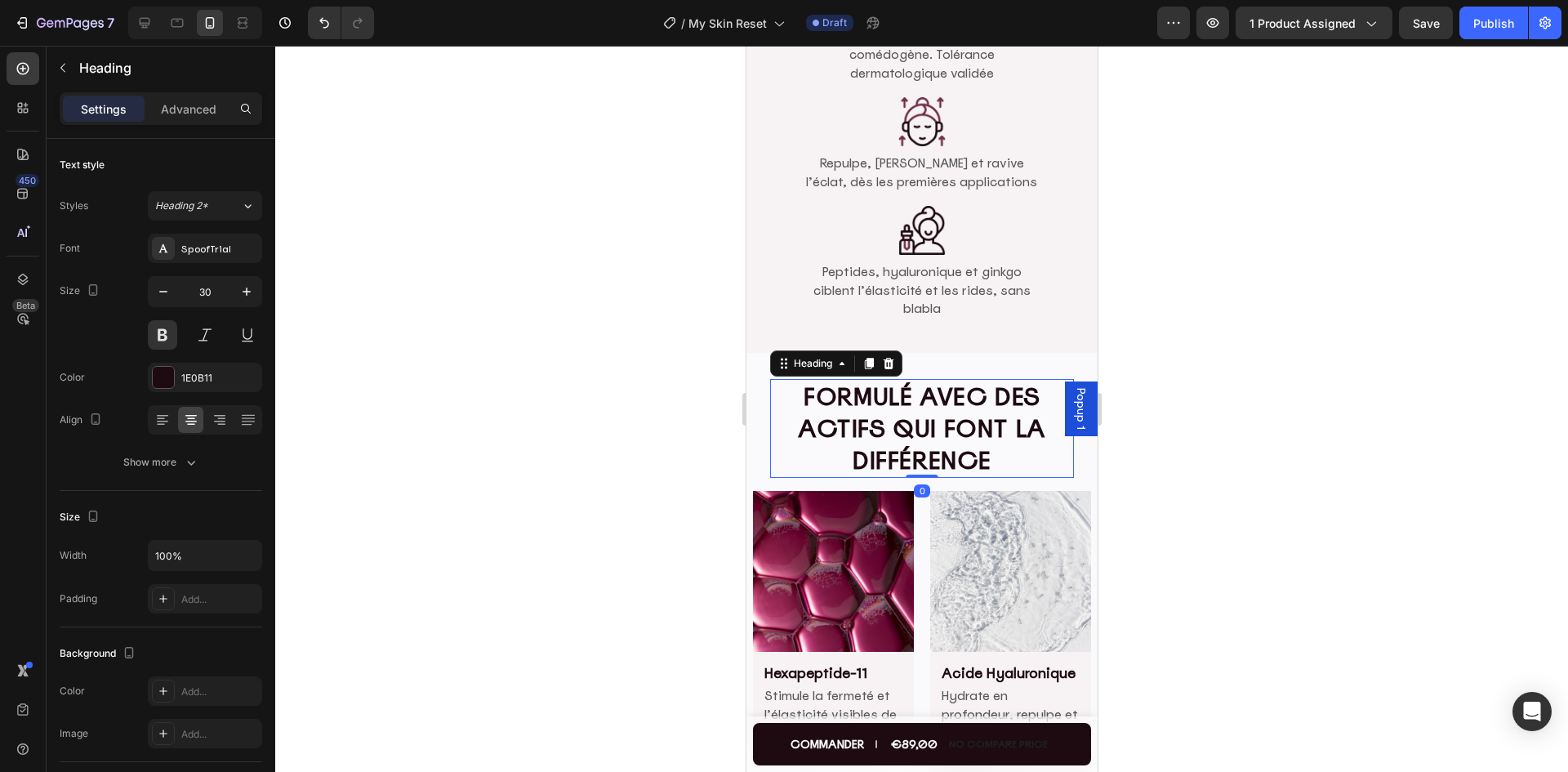
click at [1275, 478] on div at bounding box center [921, 408] width 1292 height 726
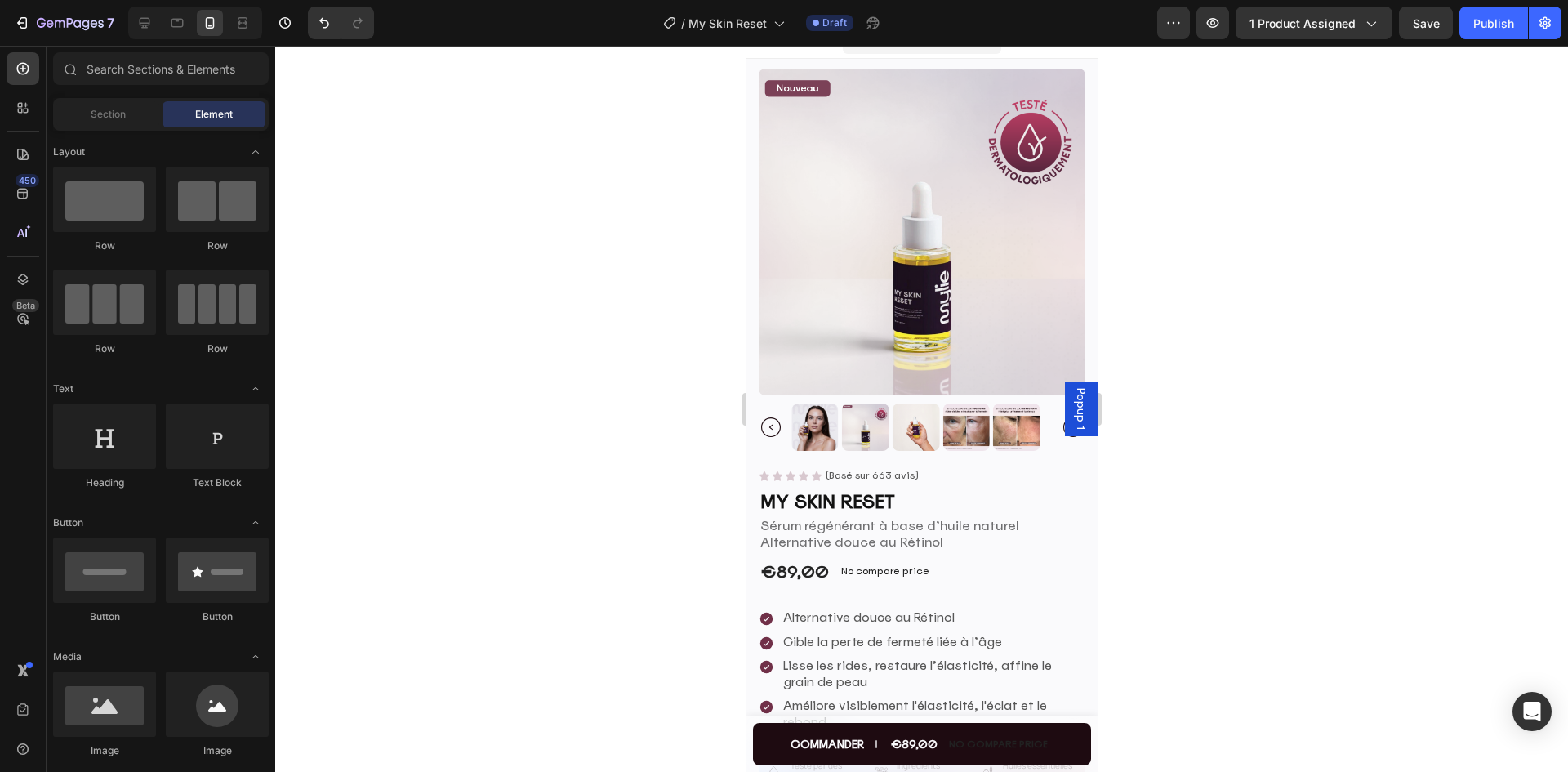
scroll to position [0, 0]
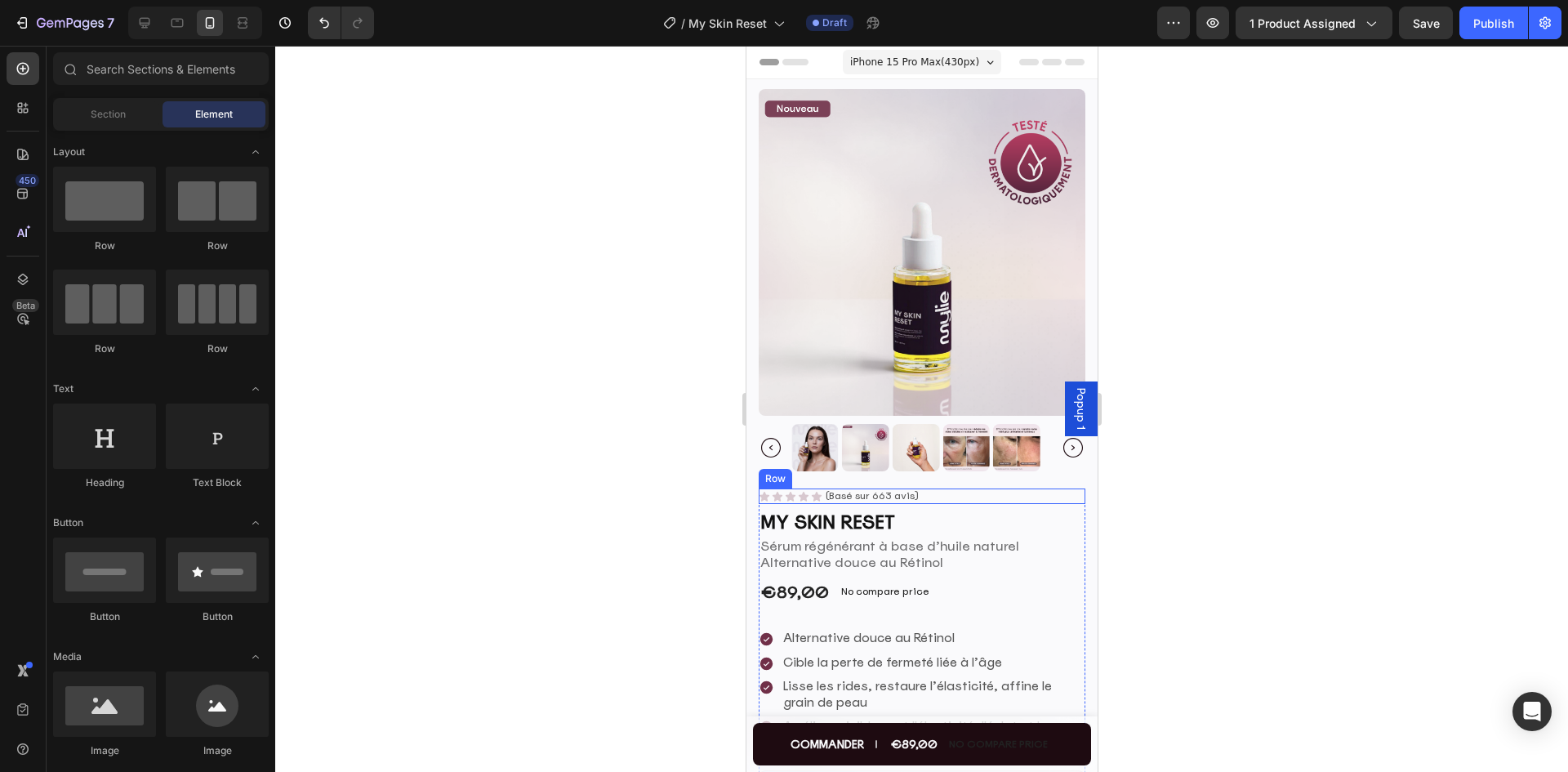
drag, startPoint x: 1224, startPoint y: 370, endPoint x: 1215, endPoint y: 390, distance: 21.9
click at [1224, 370] on div at bounding box center [921, 408] width 1292 height 726
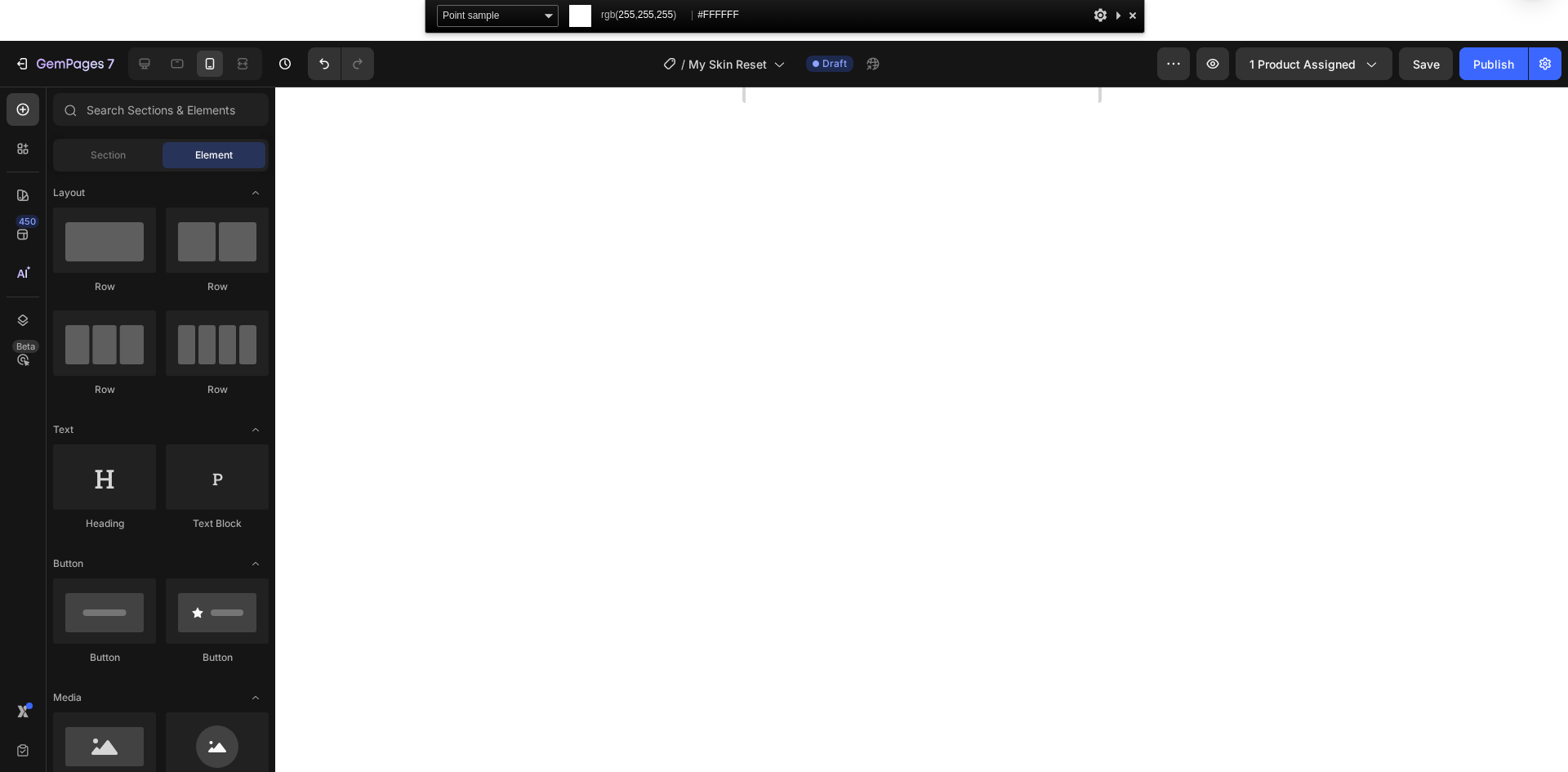
click at [1126, 18] on div at bounding box center [1133, 15] width 17 height 21
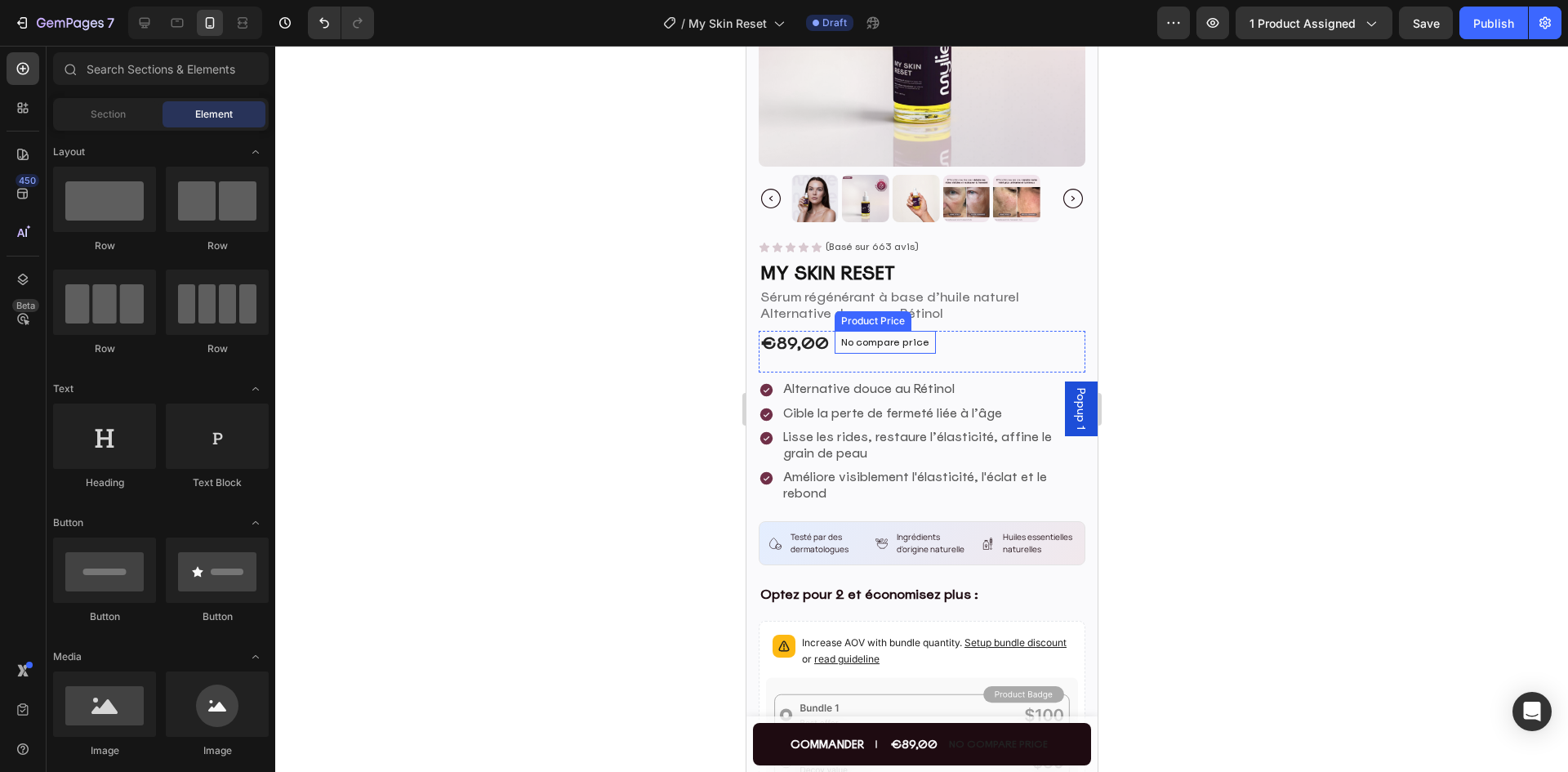
scroll to position [245, 0]
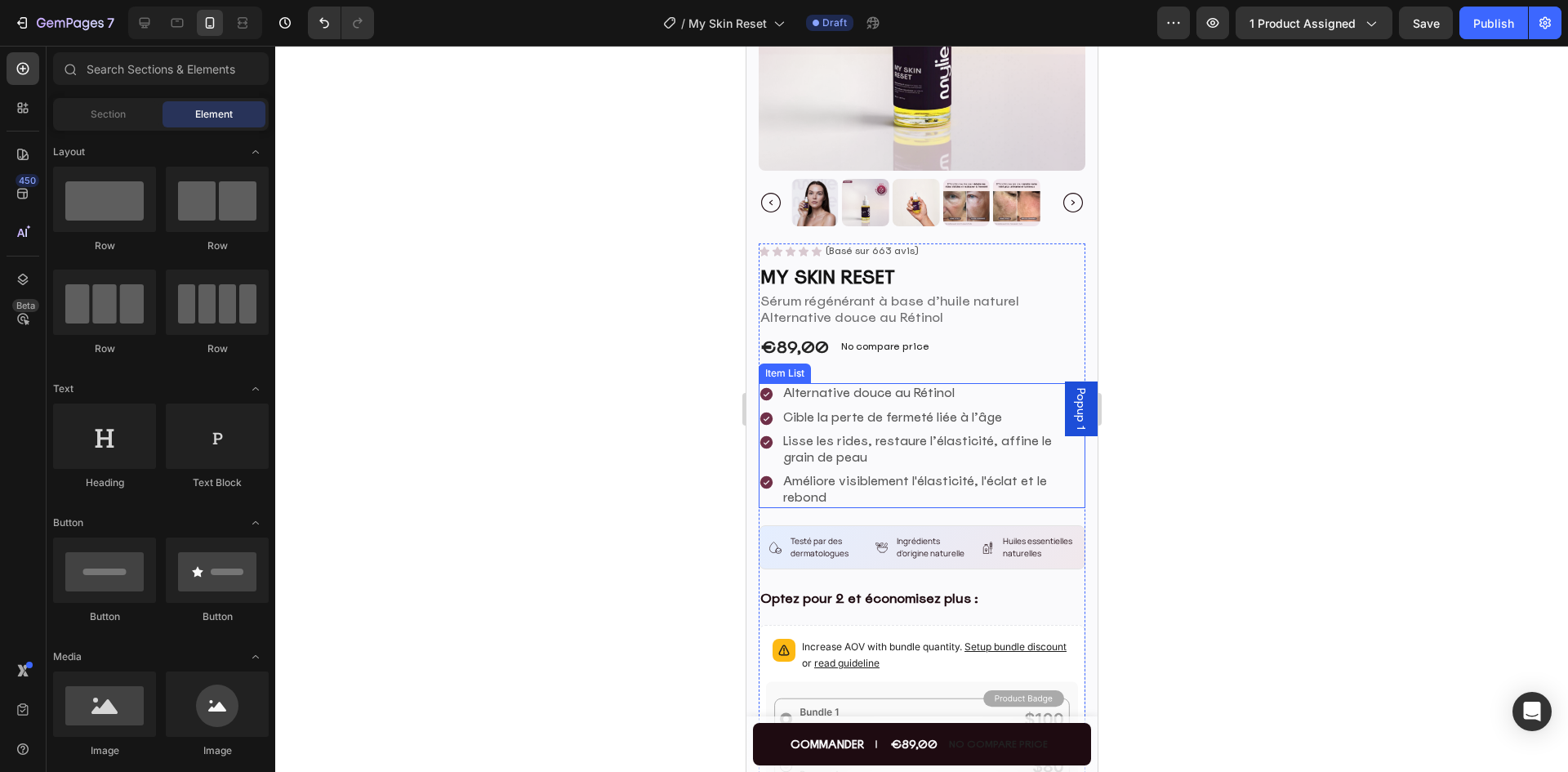
click at [764, 388] on icon at bounding box center [765, 393] width 12 height 12
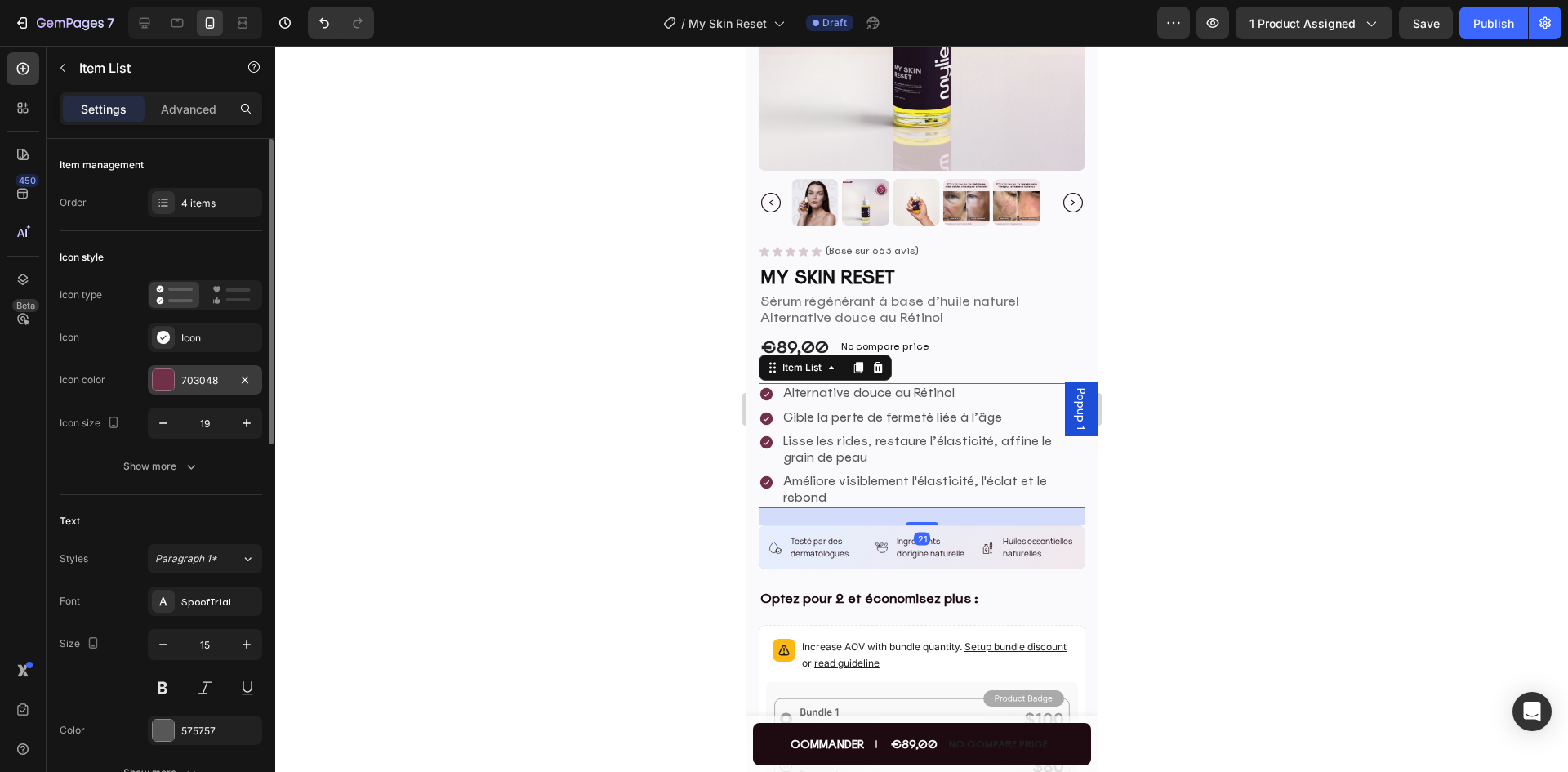
click at [213, 375] on div "703048" at bounding box center [204, 381] width 47 height 15
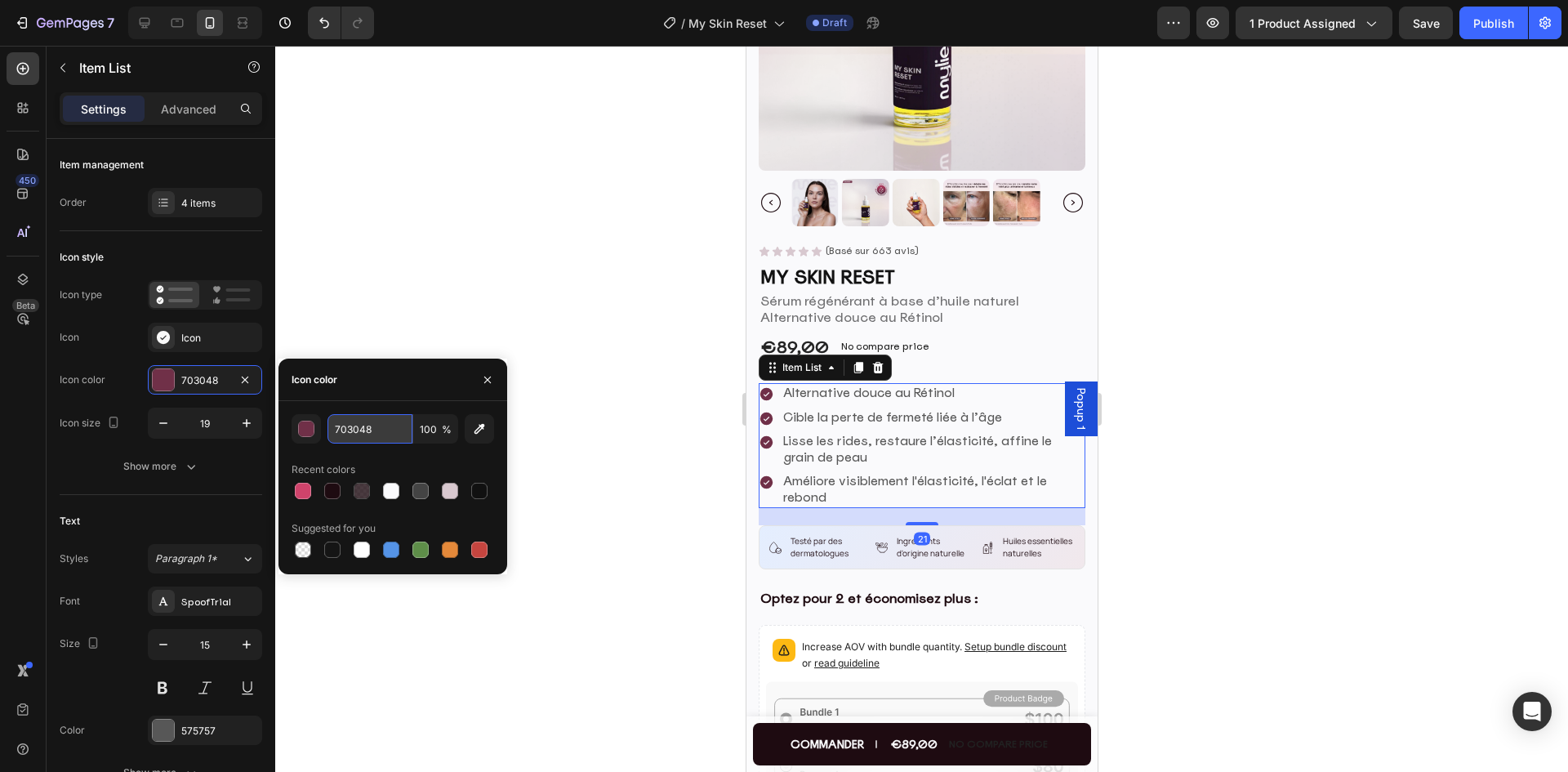
click at [377, 428] on input "703048" at bounding box center [369, 428] width 85 height 29
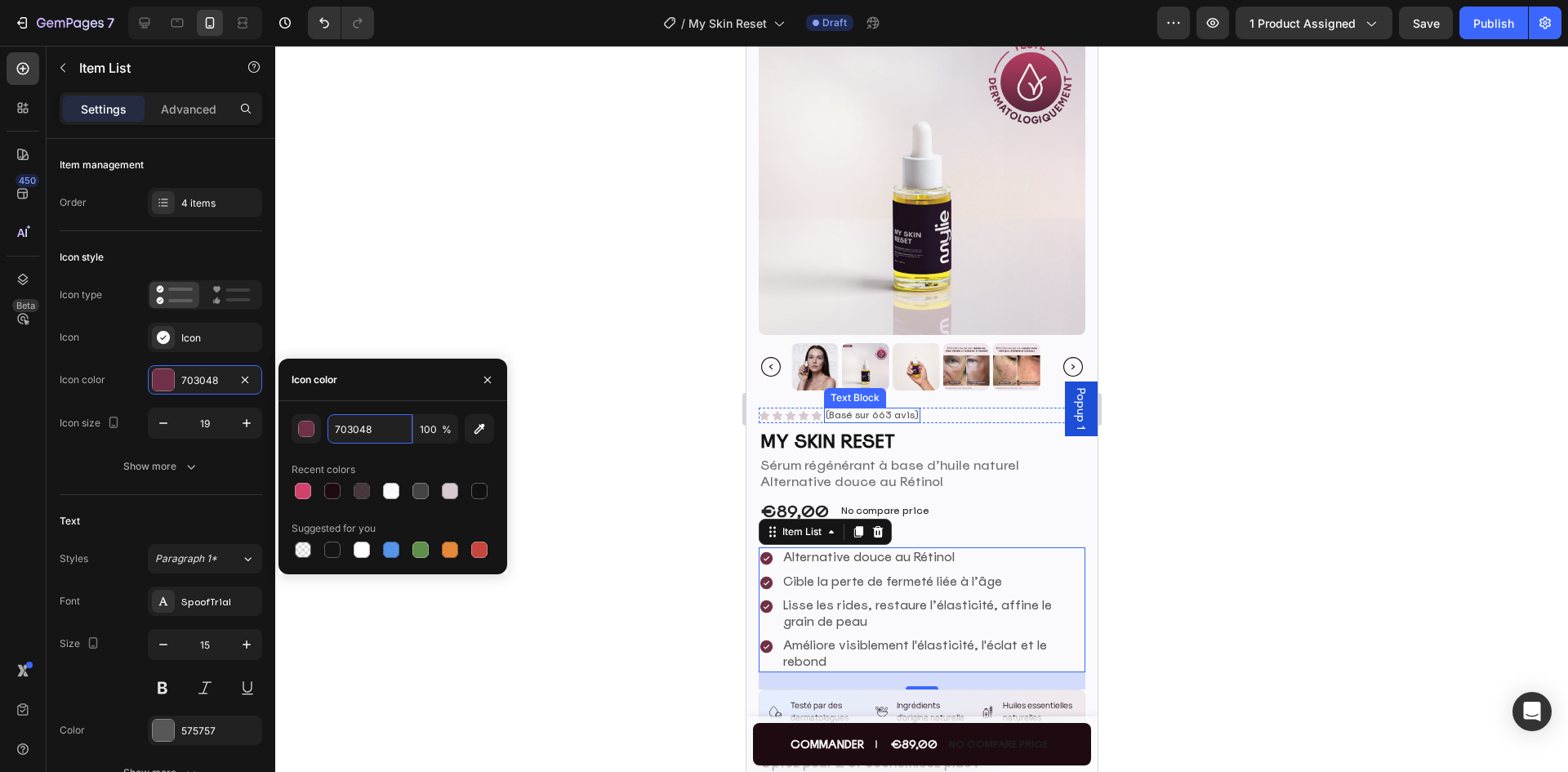
scroll to position [81, 0]
click at [1365, 349] on div at bounding box center [921, 408] width 1292 height 726
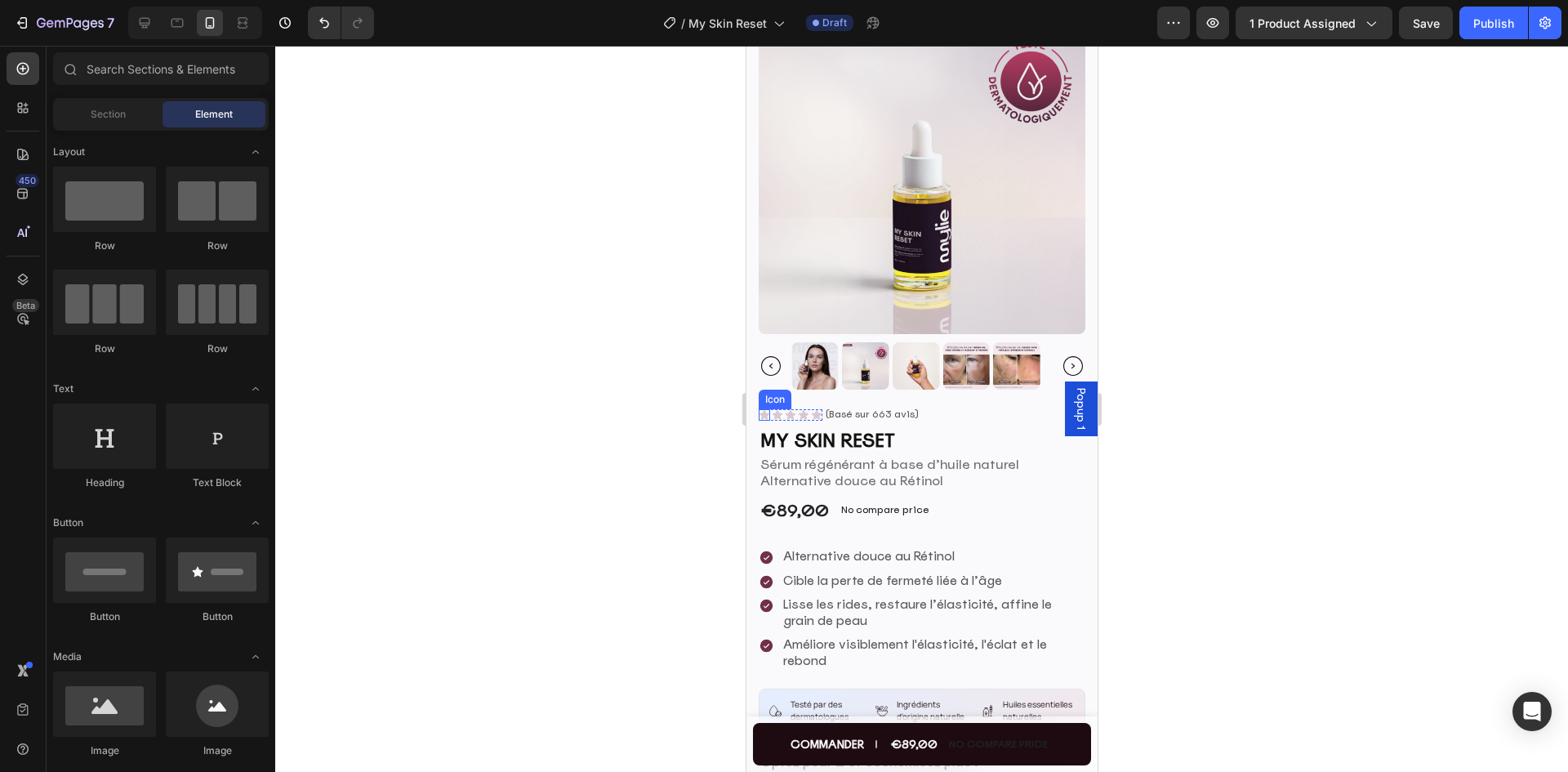
click at [763, 409] on icon at bounding box center [764, 414] width 10 height 10
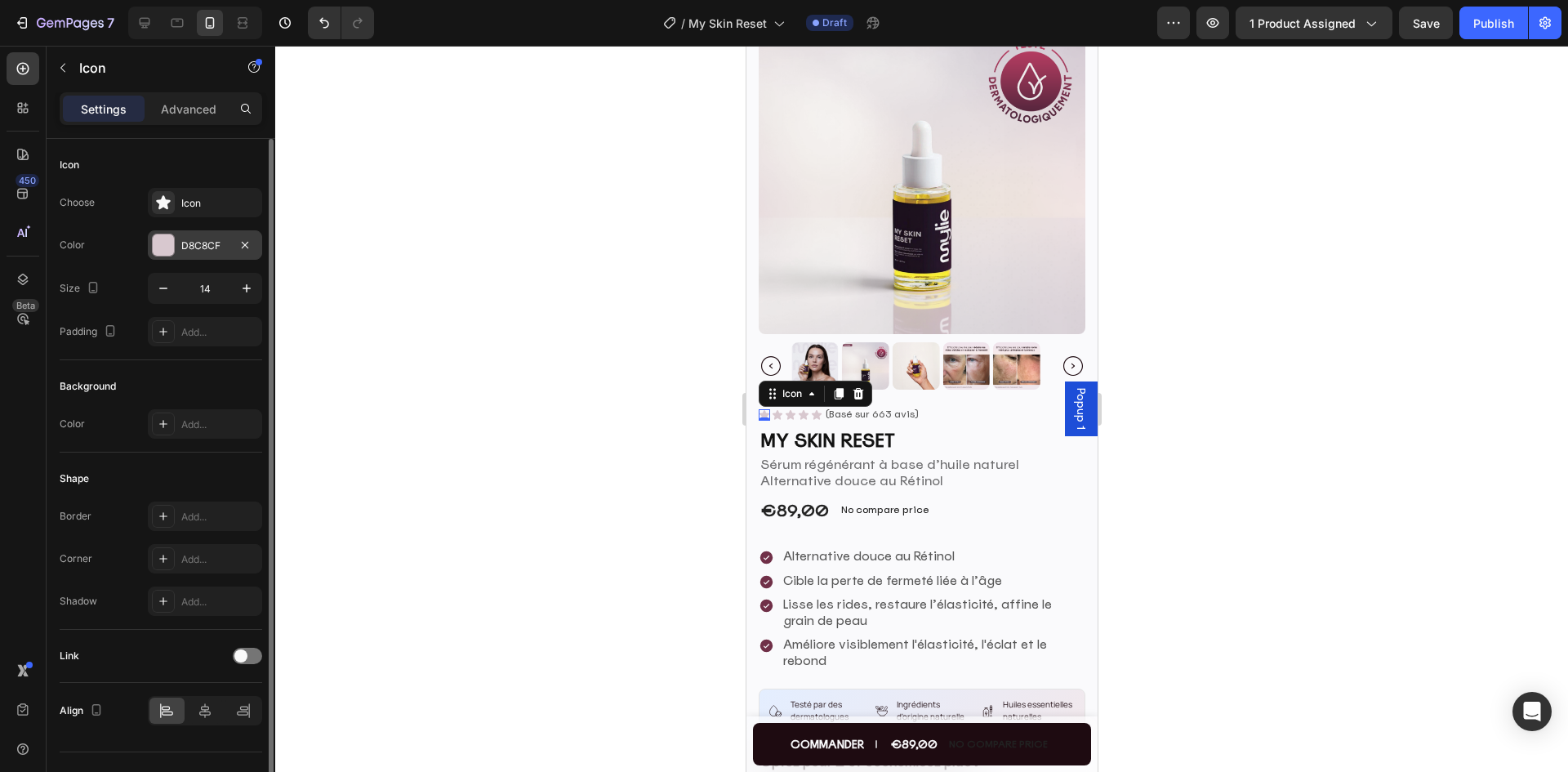
click at [194, 246] on div "D8C8CF" at bounding box center [204, 246] width 47 height 15
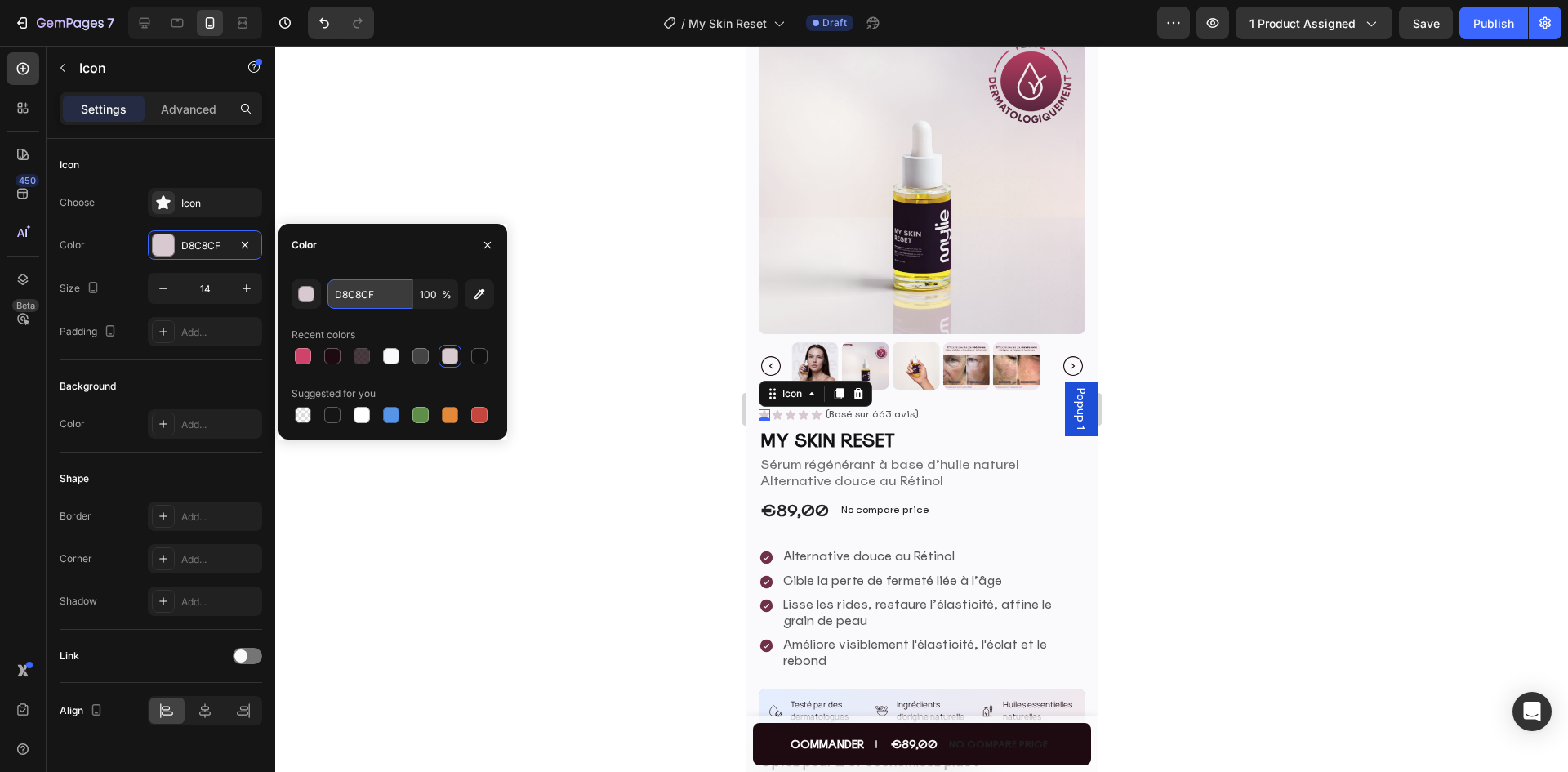
click at [383, 299] on input "D8C8CF" at bounding box center [369, 293] width 85 height 29
paste input "#0EF19A"
type input "#0EF19A"
click at [1294, 356] on div at bounding box center [921, 408] width 1292 height 726
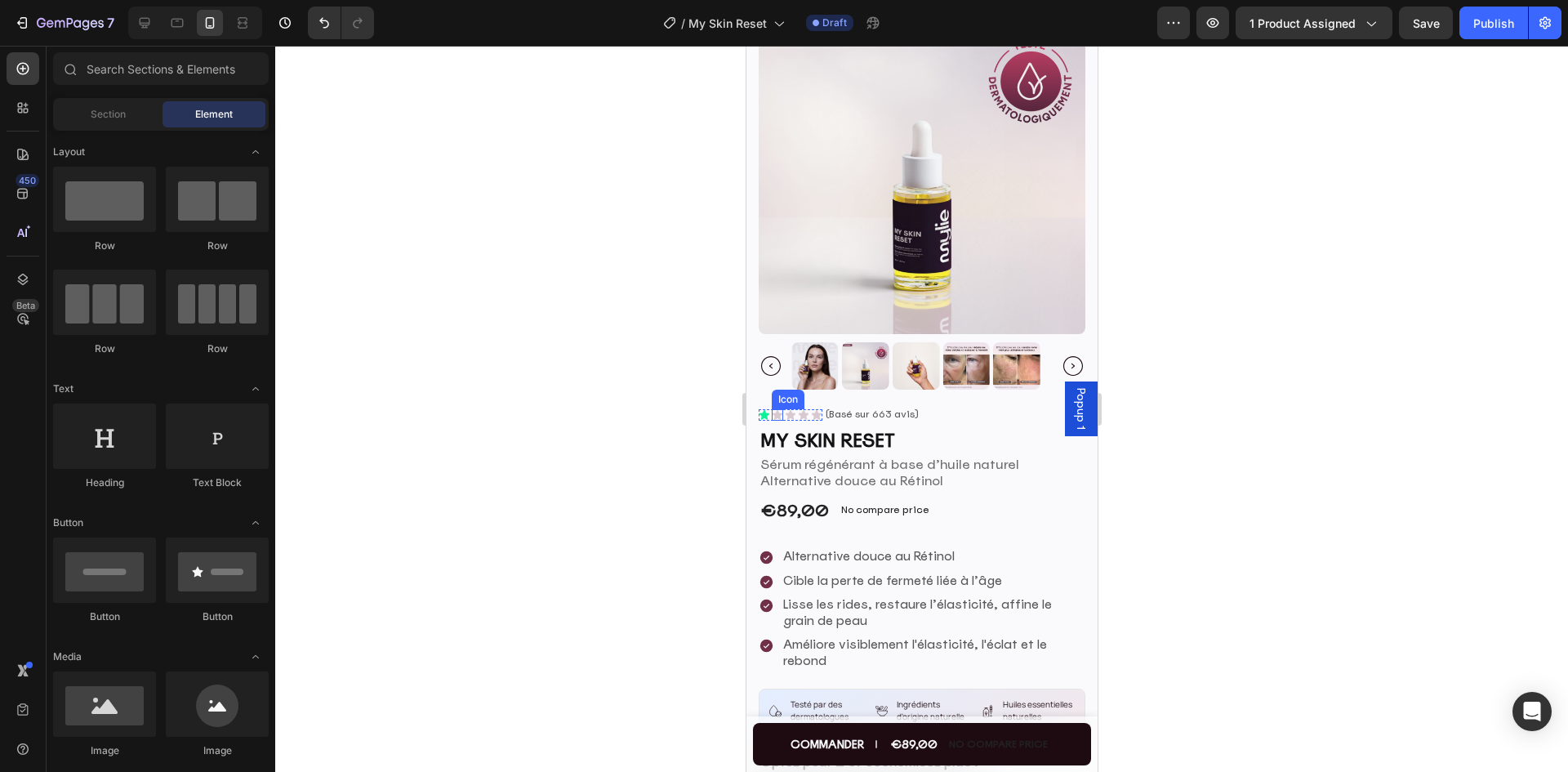
click at [777, 409] on icon at bounding box center [777, 414] width 10 height 10
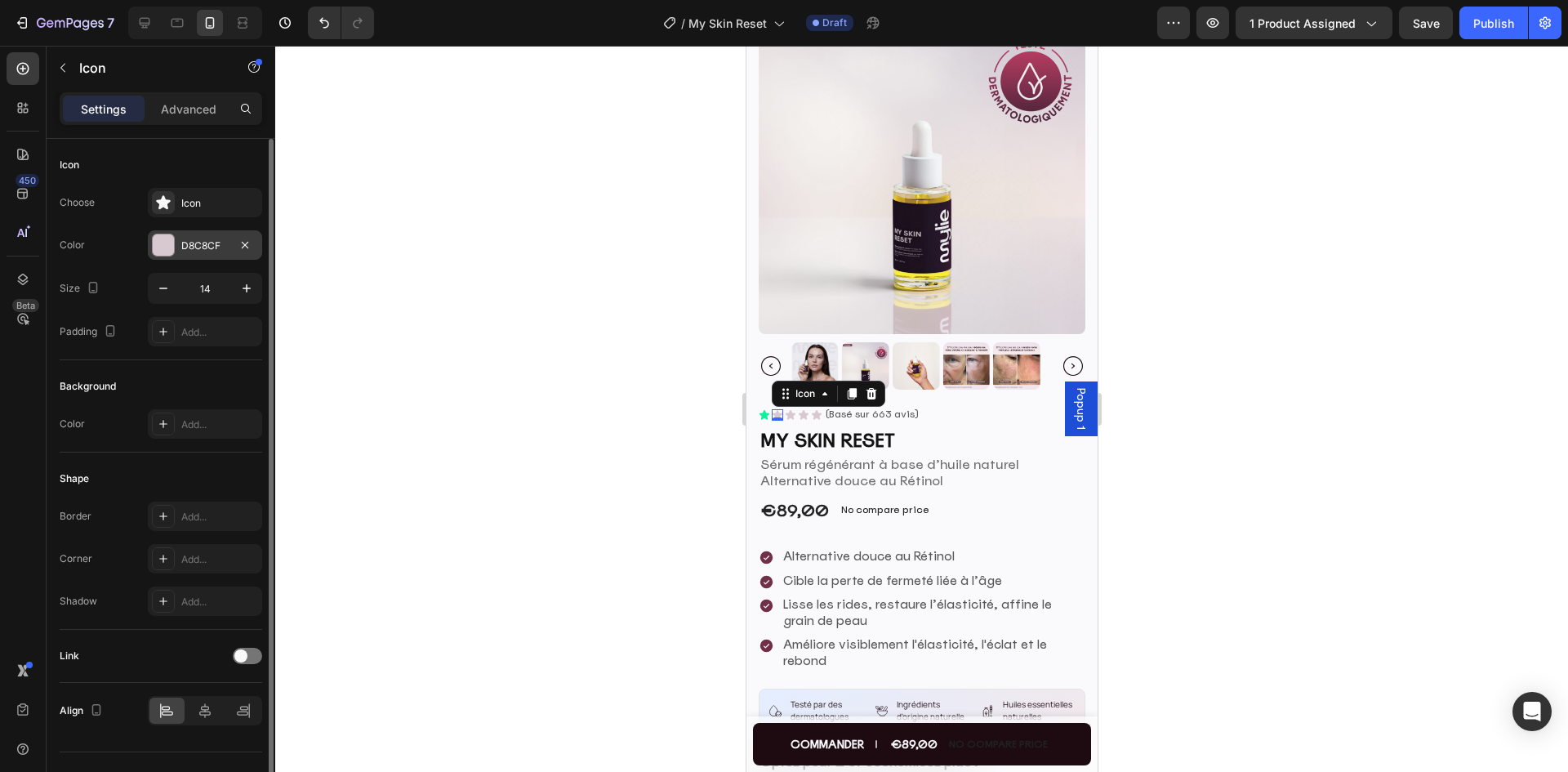
click at [224, 242] on div "D8C8CF" at bounding box center [204, 246] width 47 height 15
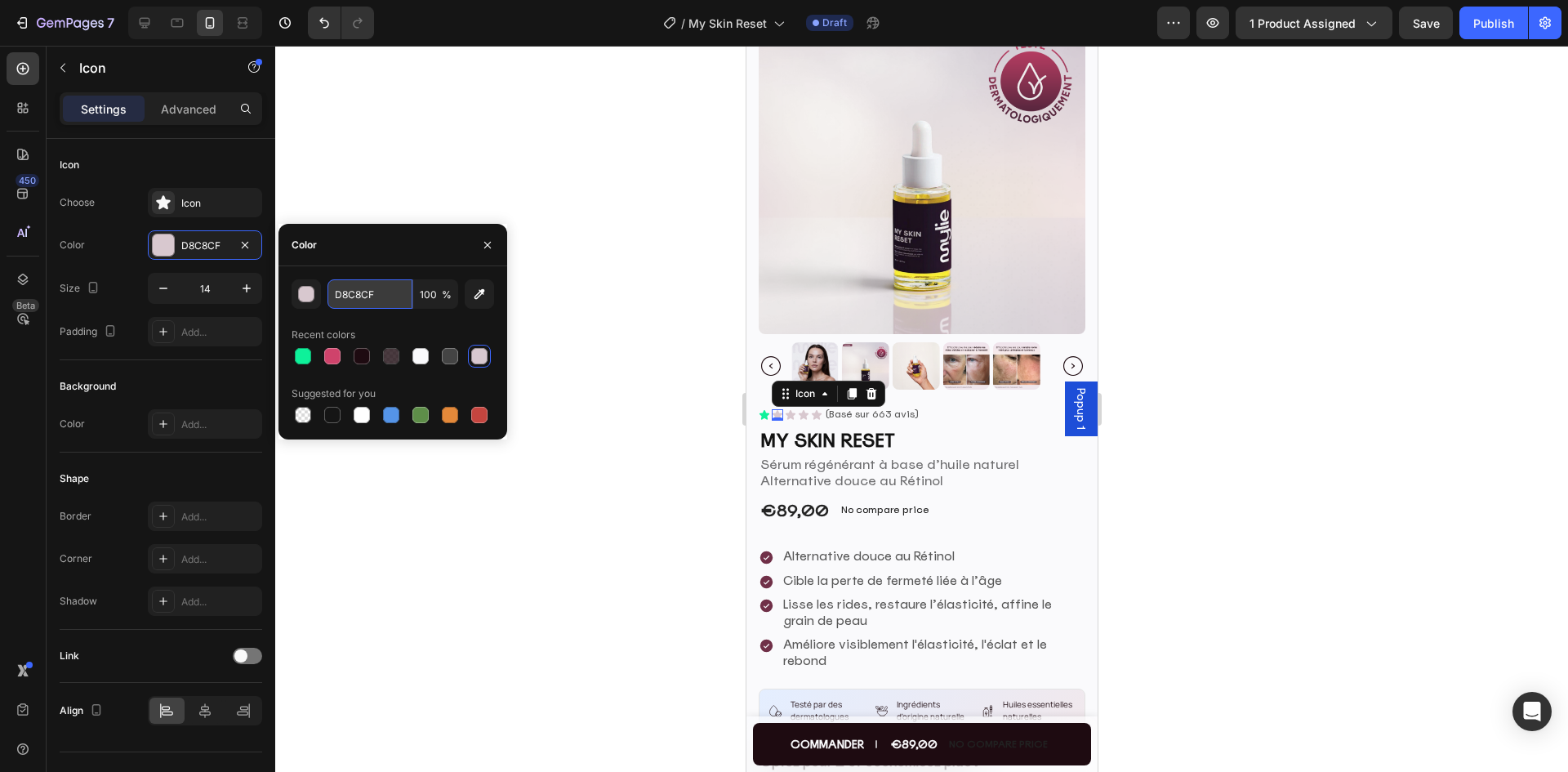
click at [376, 296] on input "D8C8CF" at bounding box center [369, 293] width 85 height 29
paste input "#0EF19A"
type input "#0EF19A"
click at [1330, 437] on div at bounding box center [921, 408] width 1292 height 726
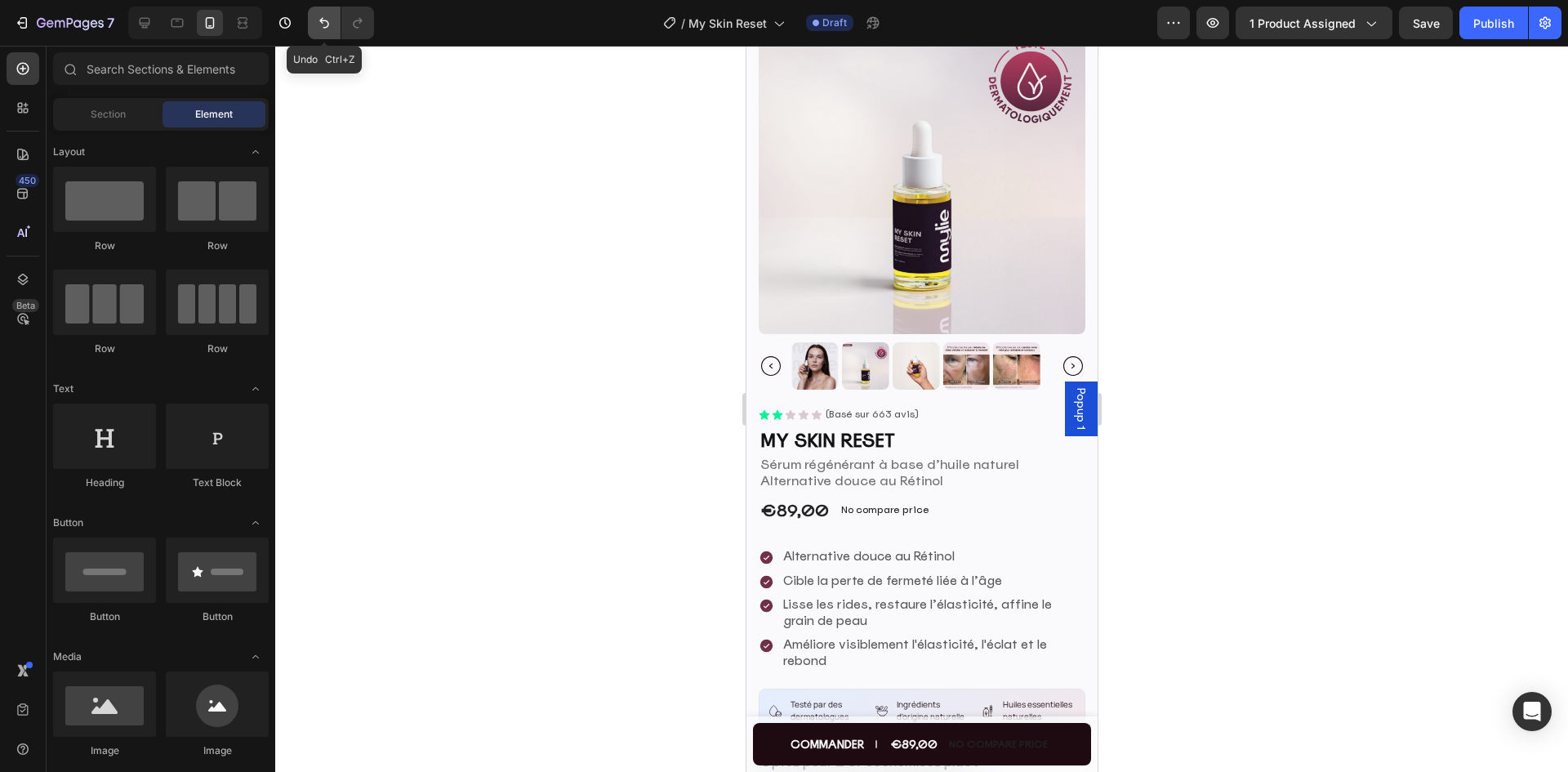
click at [320, 18] on icon "Undo/Redo" at bounding box center [325, 23] width 17 height 17
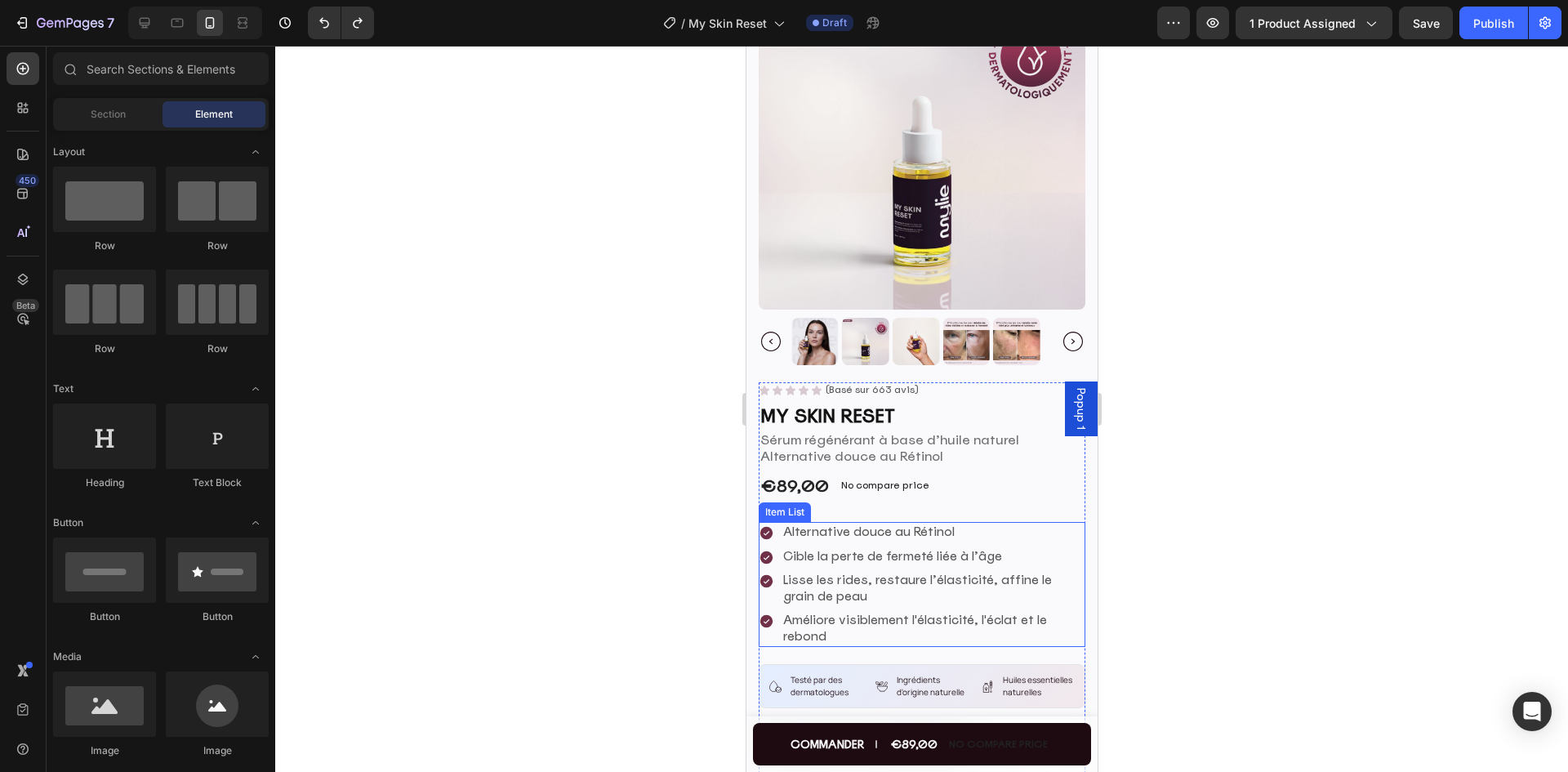
scroll to position [0, 0]
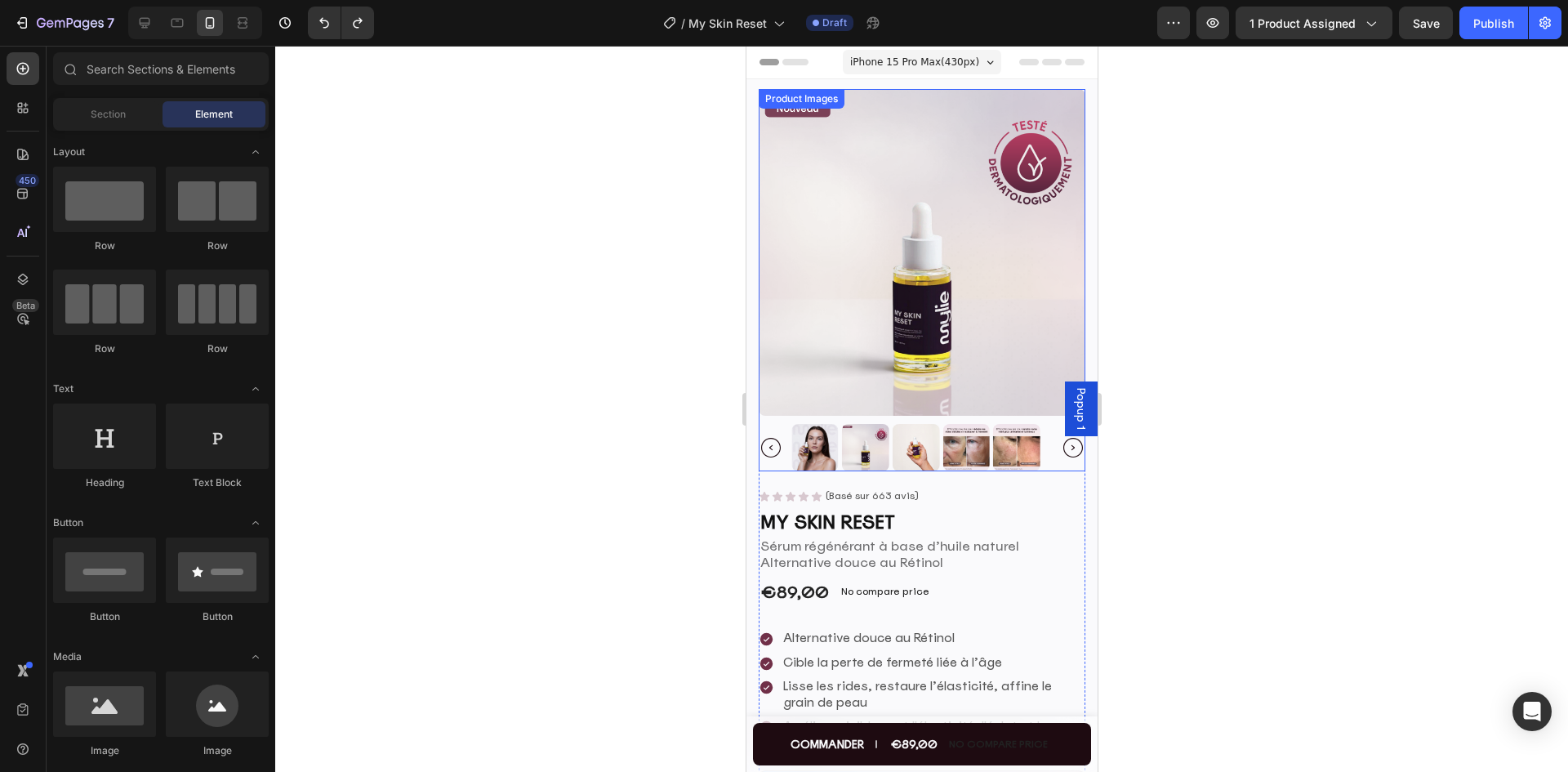
click at [963, 271] on img at bounding box center [921, 252] width 326 height 326
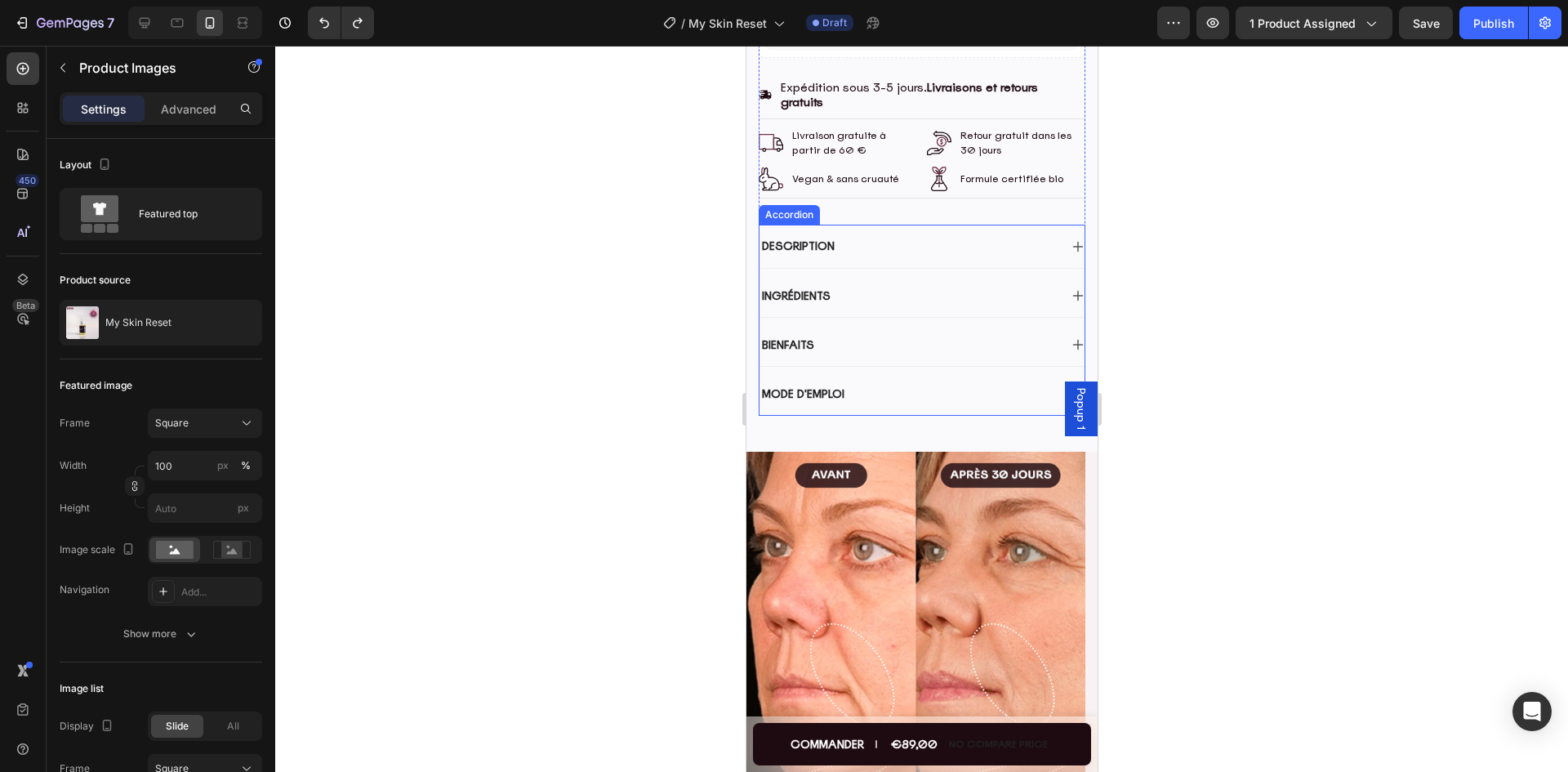
scroll to position [1143, 0]
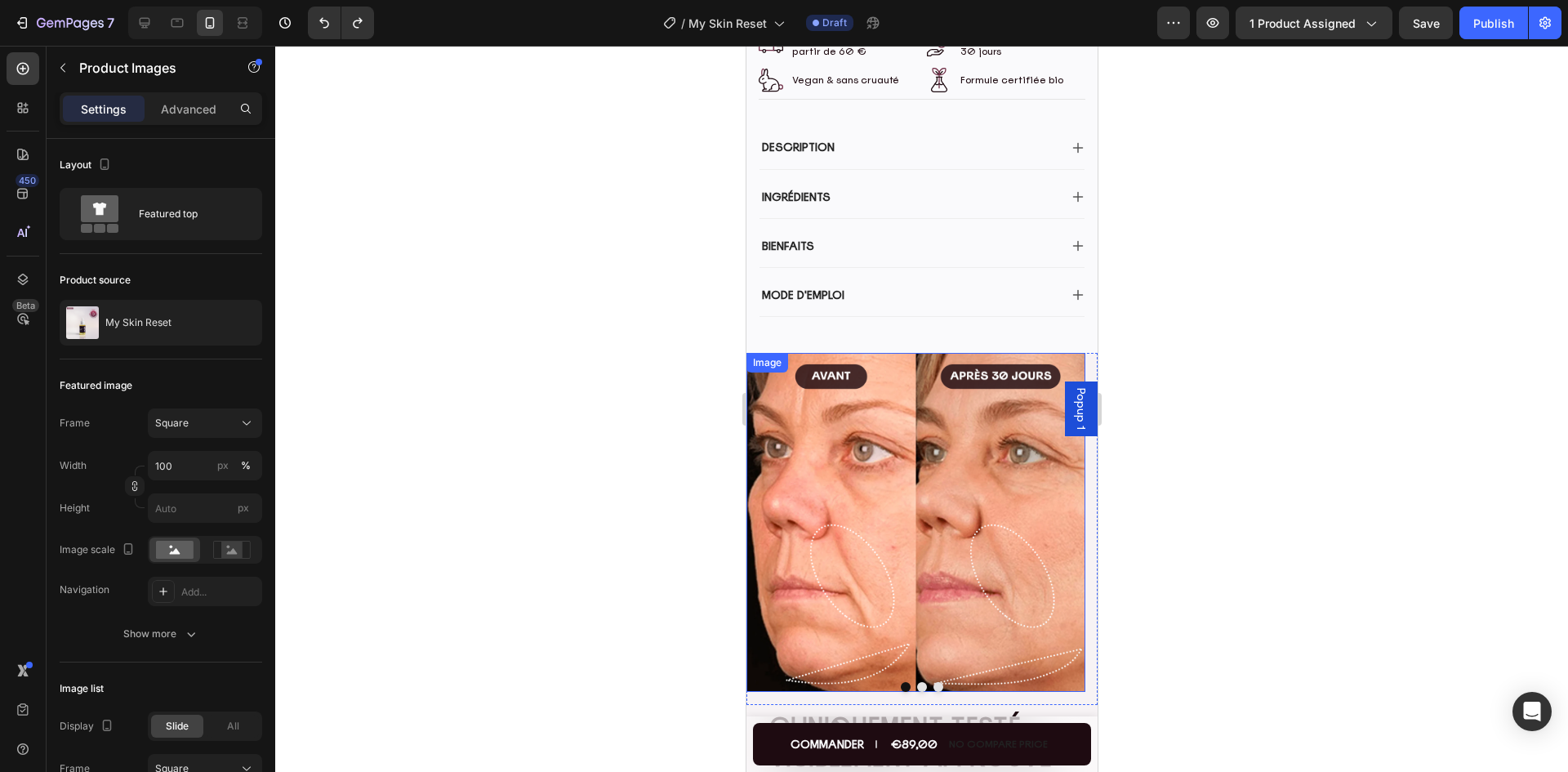
click at [926, 476] on img at bounding box center [915, 522] width 339 height 339
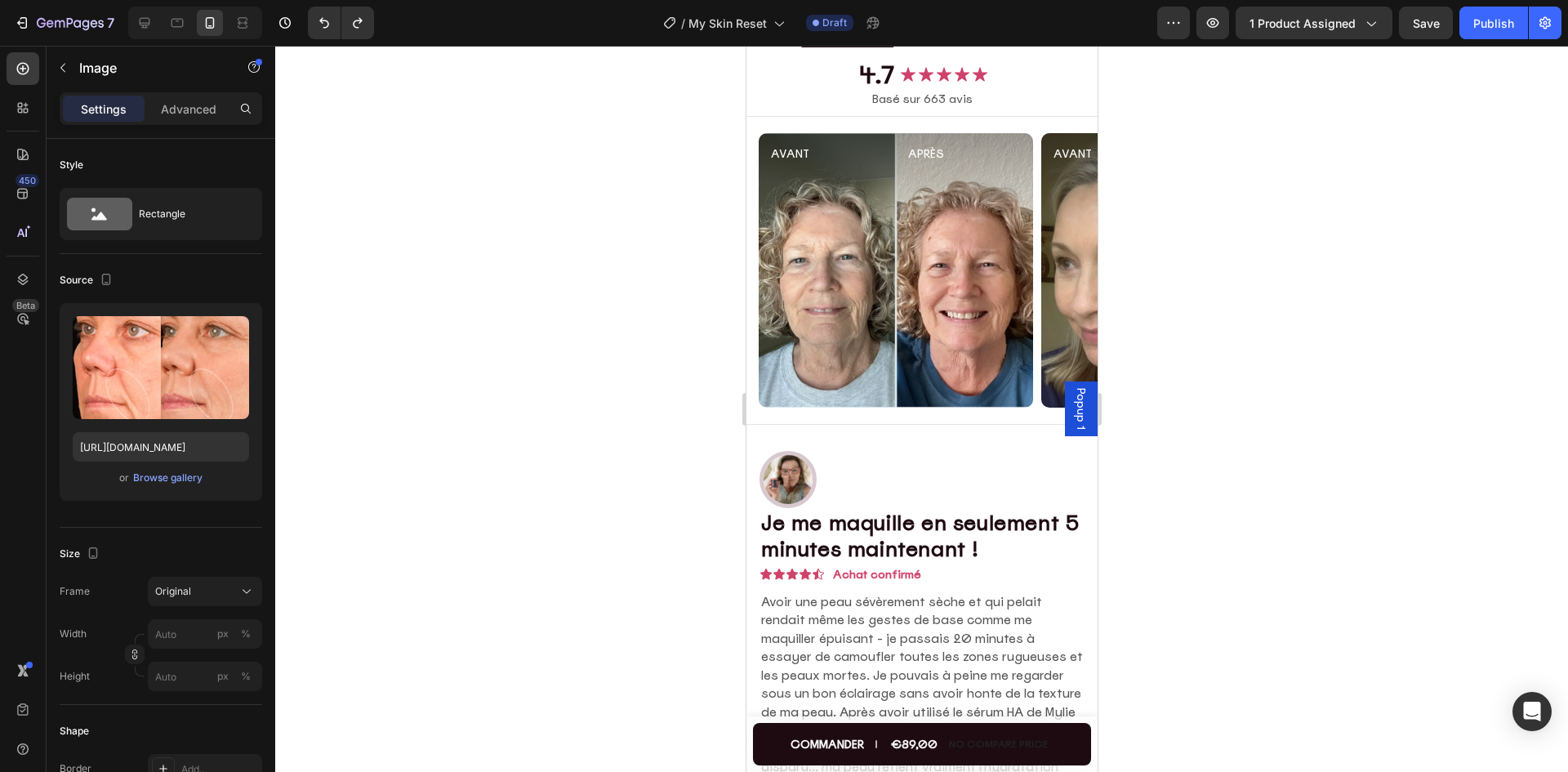
scroll to position [5063, 0]
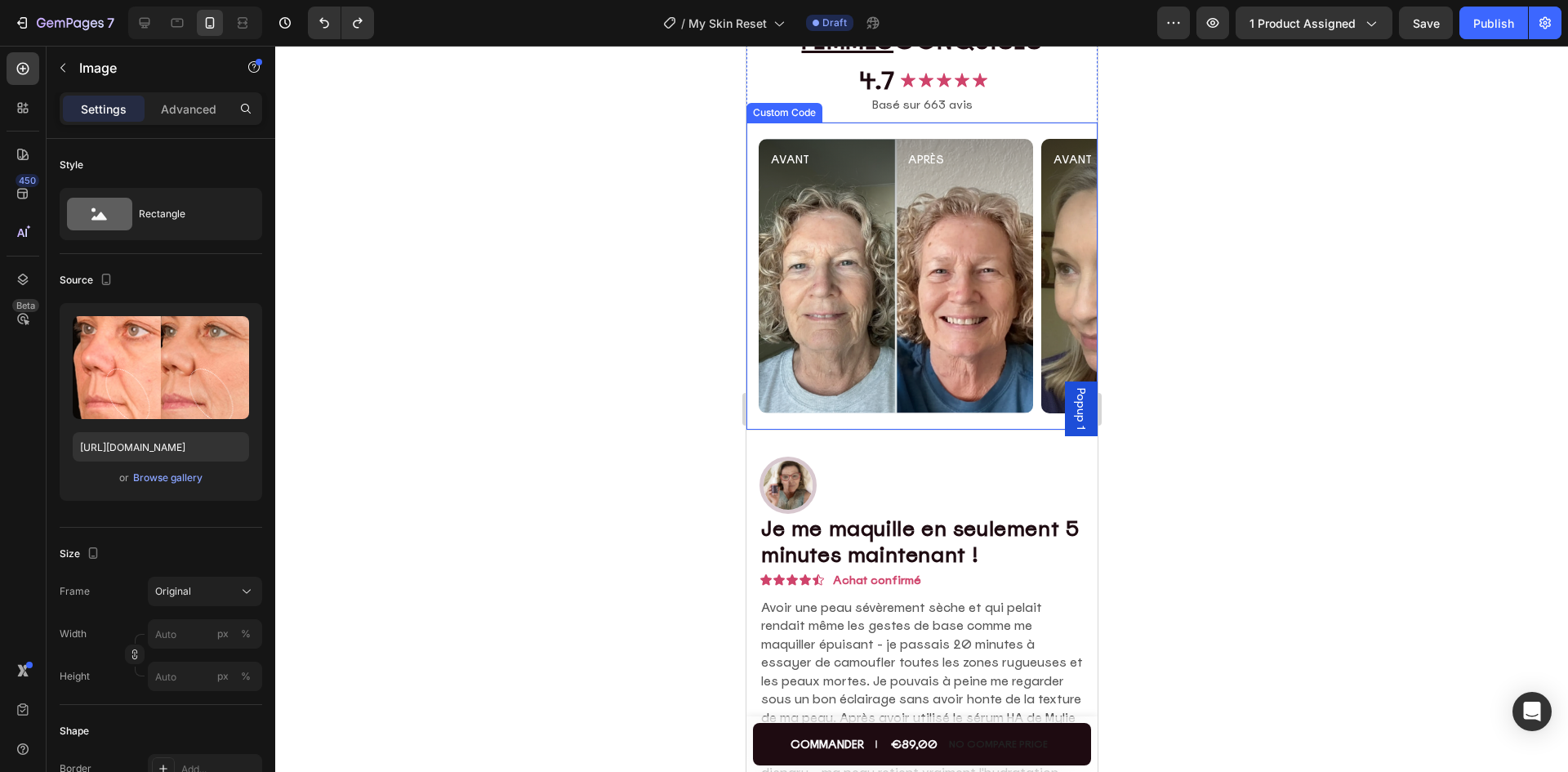
click at [920, 295] on span "APRÈS" at bounding box center [963, 232] width 137 height 188
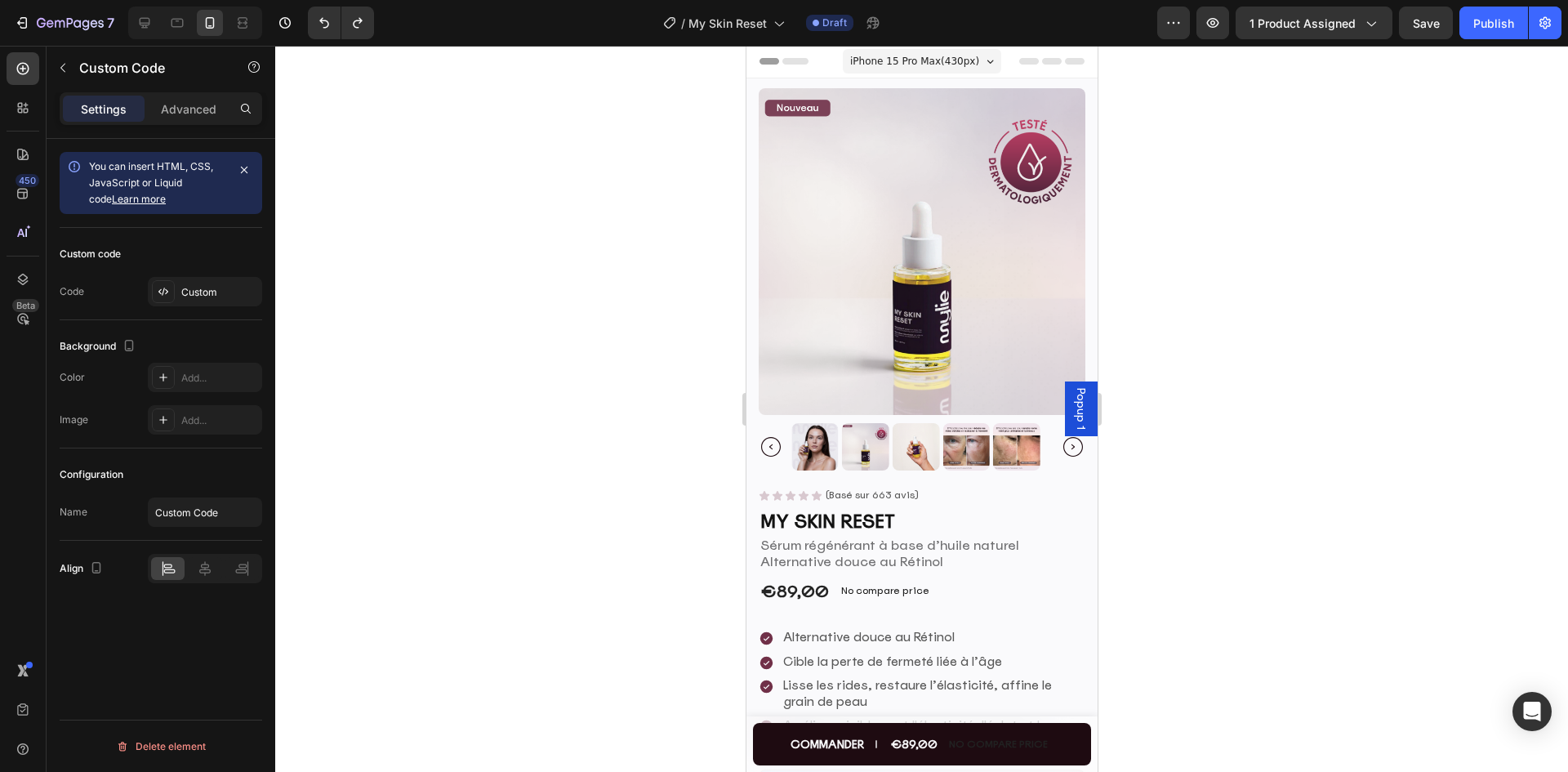
scroll to position [0, 0]
click at [904, 252] on img at bounding box center [921, 252] width 326 height 326
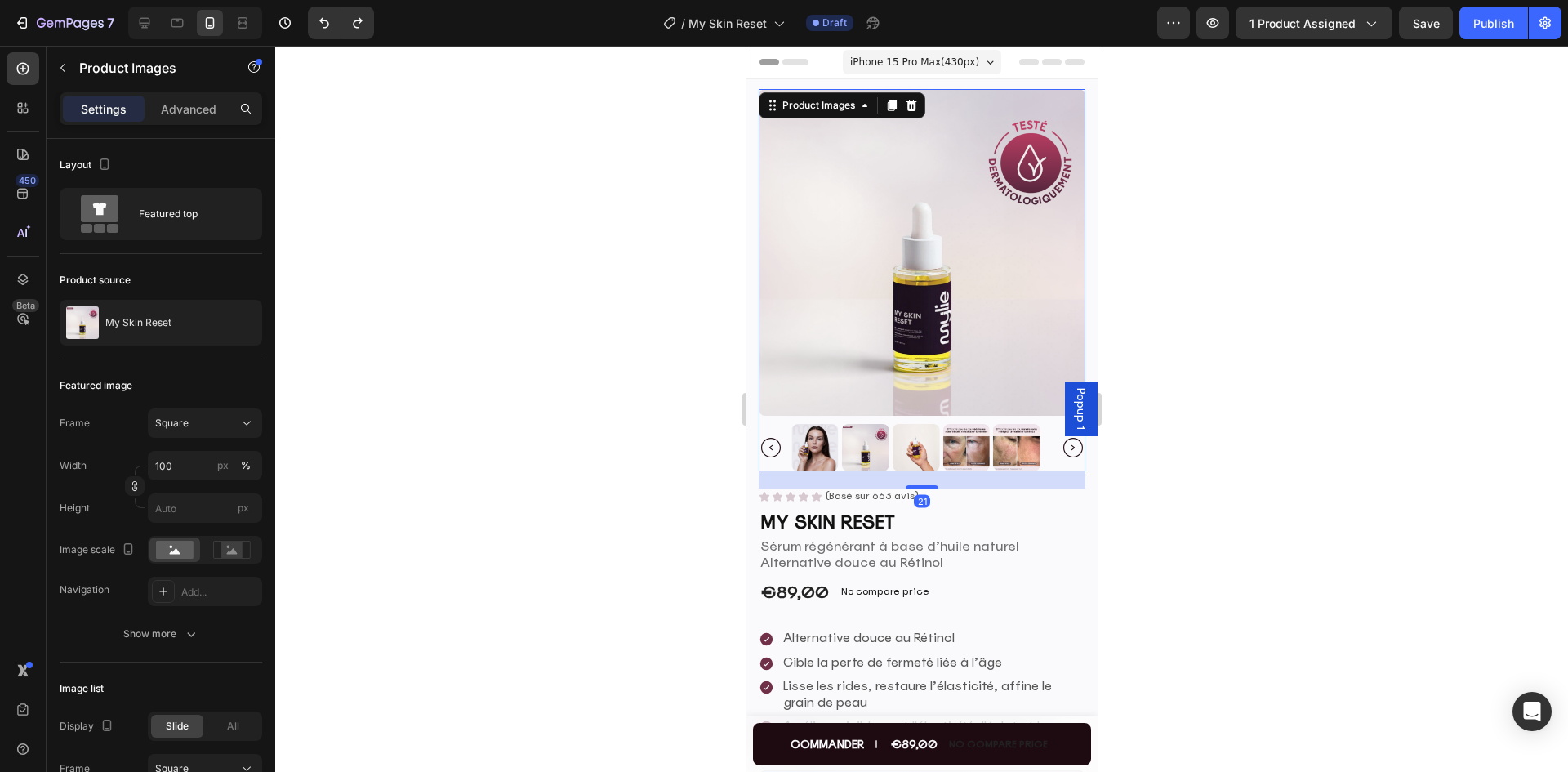
click at [855, 431] on img at bounding box center [864, 447] width 47 height 47
click at [866, 438] on img at bounding box center [864, 447] width 47 height 47
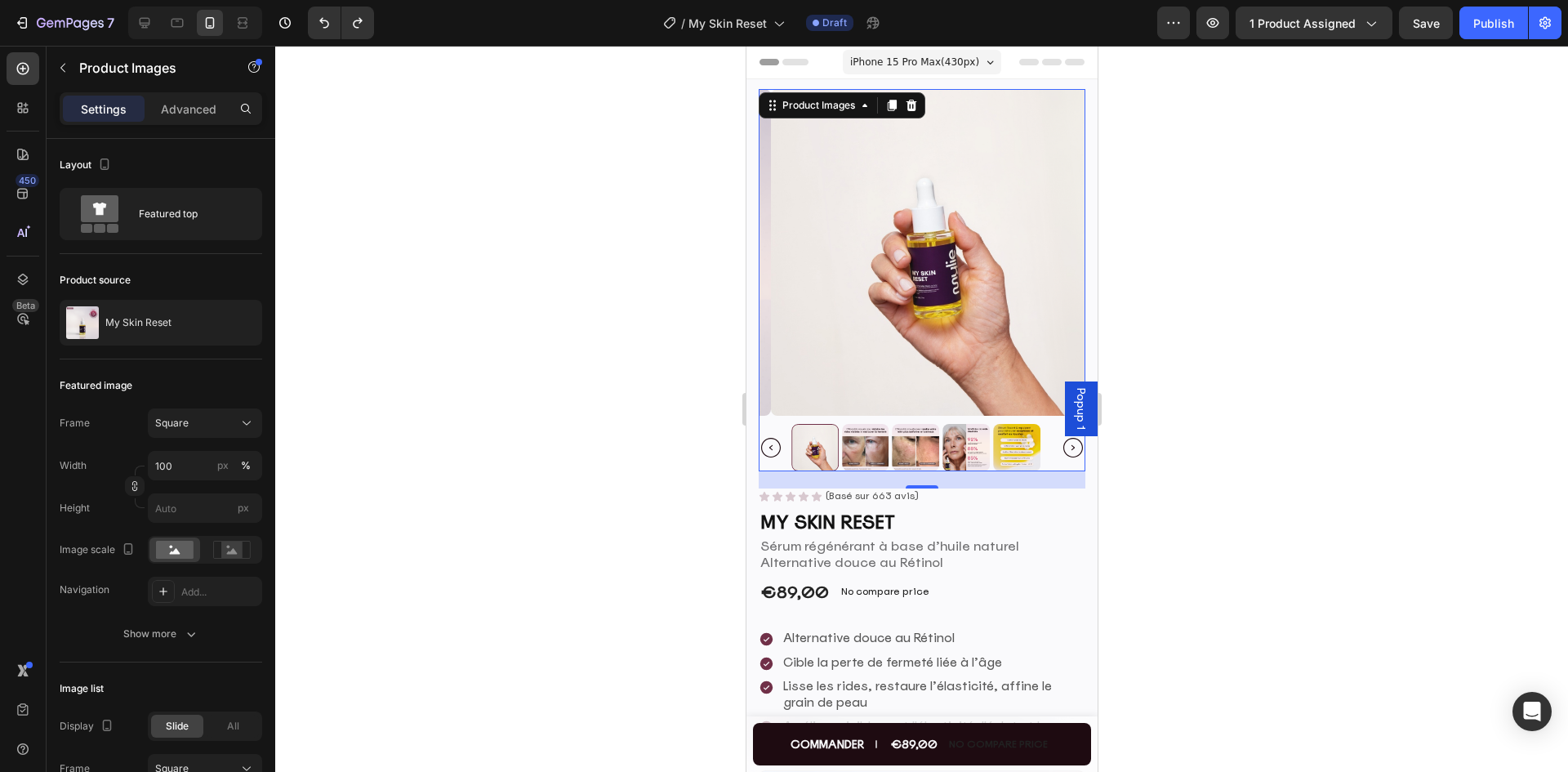
click at [777, 437] on icon "Carousel Back Arrow" at bounding box center [770, 447] width 20 height 20
click at [776, 437] on icon "Carousel Back Arrow" at bounding box center [770, 447] width 20 height 20
click at [864, 424] on img at bounding box center [864, 447] width 47 height 47
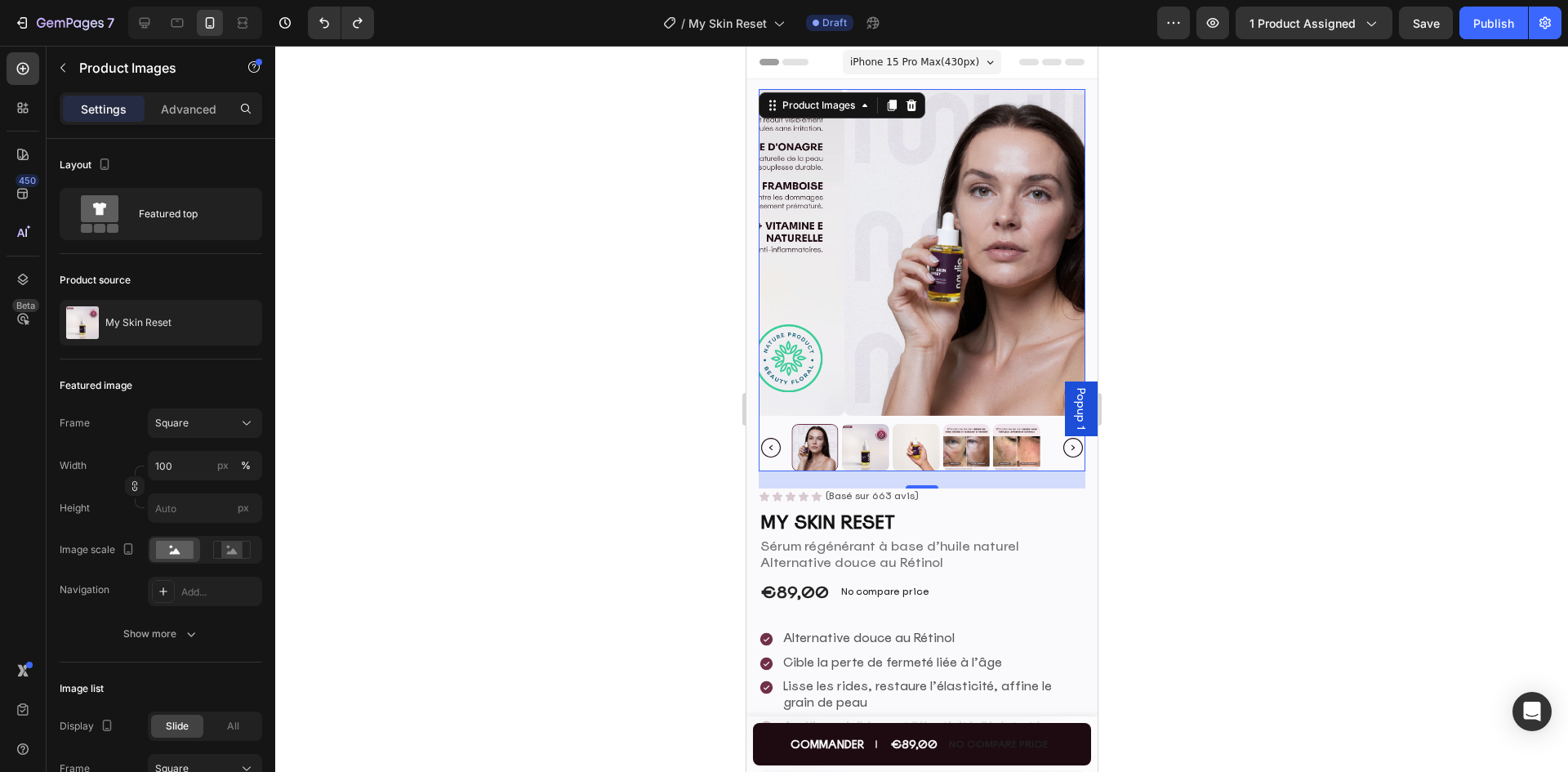
click at [1284, 237] on div at bounding box center [921, 408] width 1292 height 726
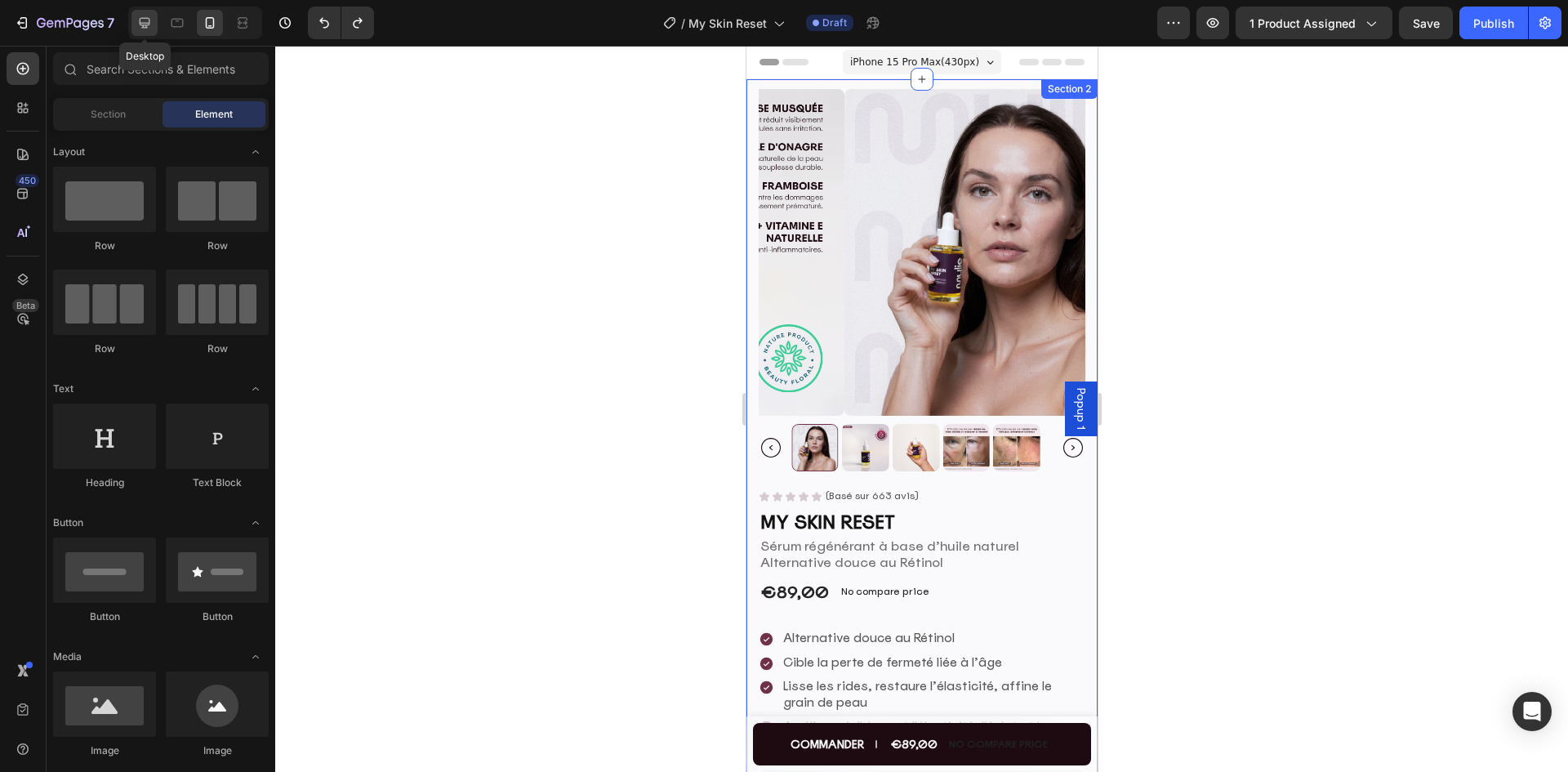
click at [133, 25] on div at bounding box center [144, 22] width 26 height 26
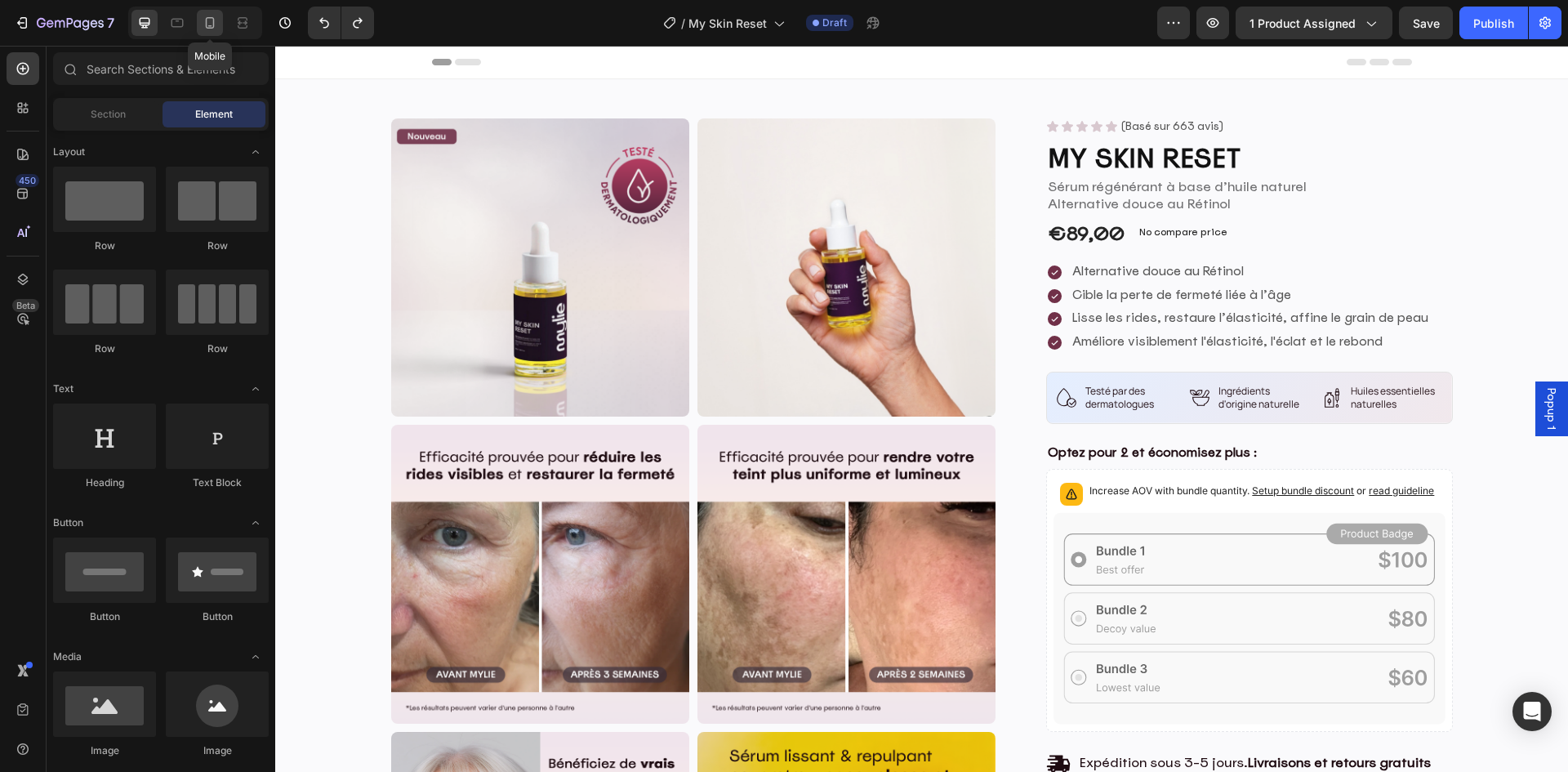
click at [210, 26] on icon at bounding box center [210, 23] width 9 height 12
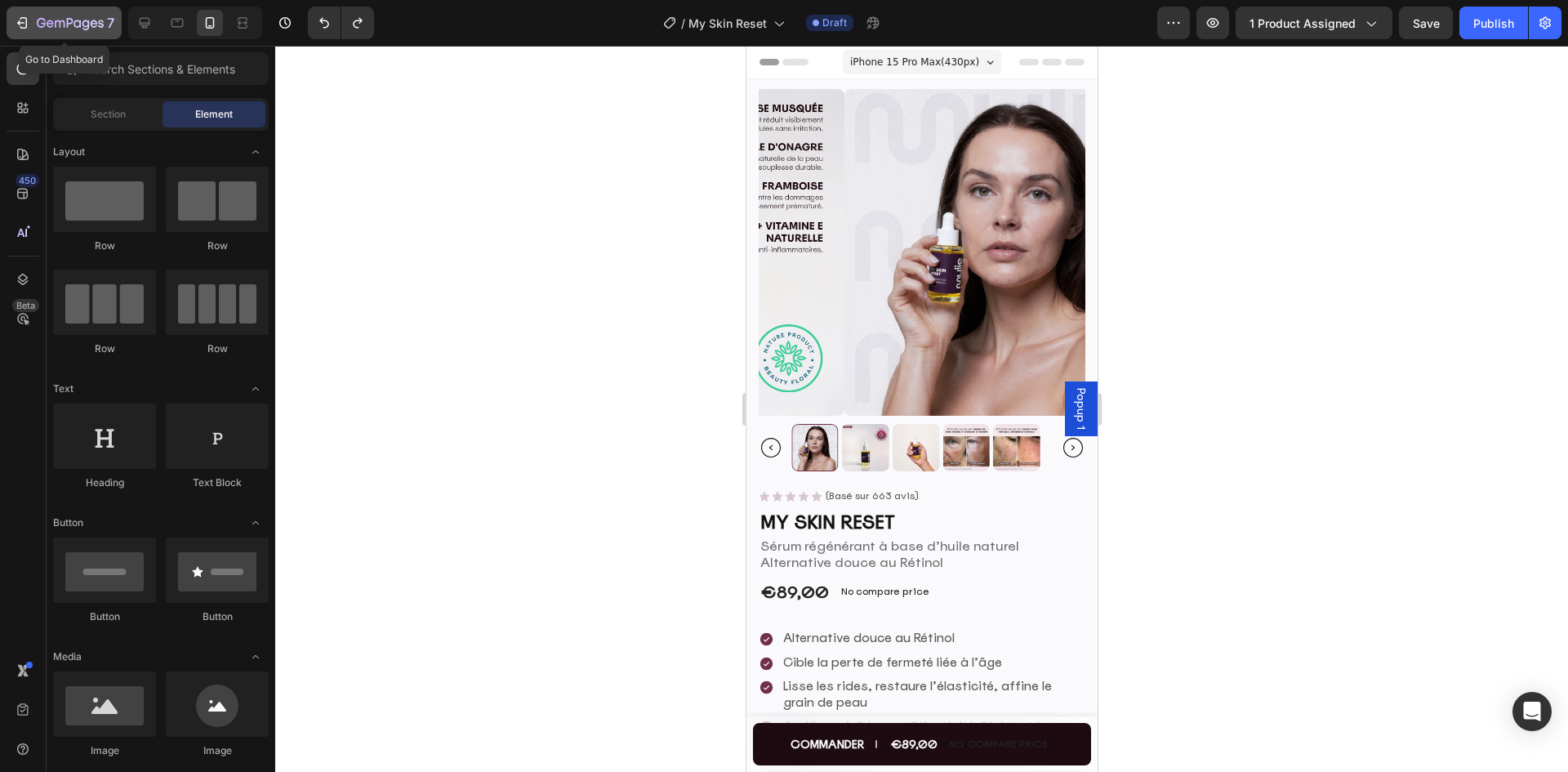
click at [62, 20] on icon "button" at bounding box center [70, 24] width 67 height 14
